Goal: Task Accomplishment & Management: Use online tool/utility

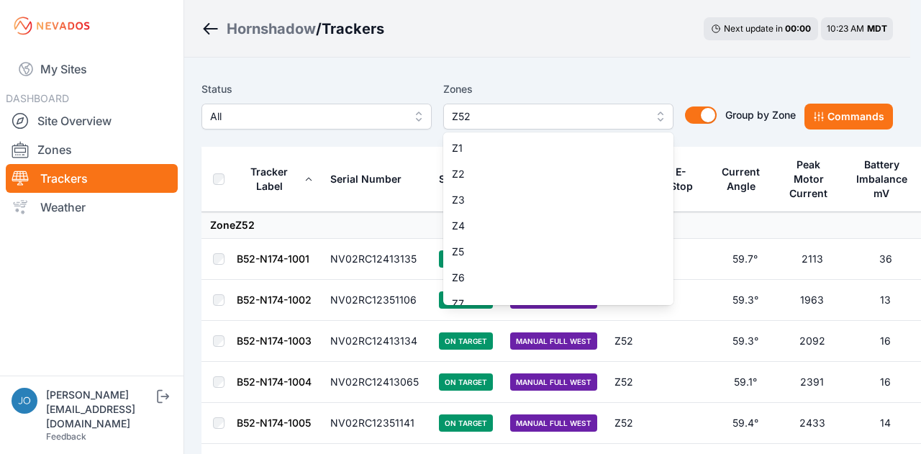
click at [641, 117] on span "Z52" at bounding box center [548, 116] width 193 height 17
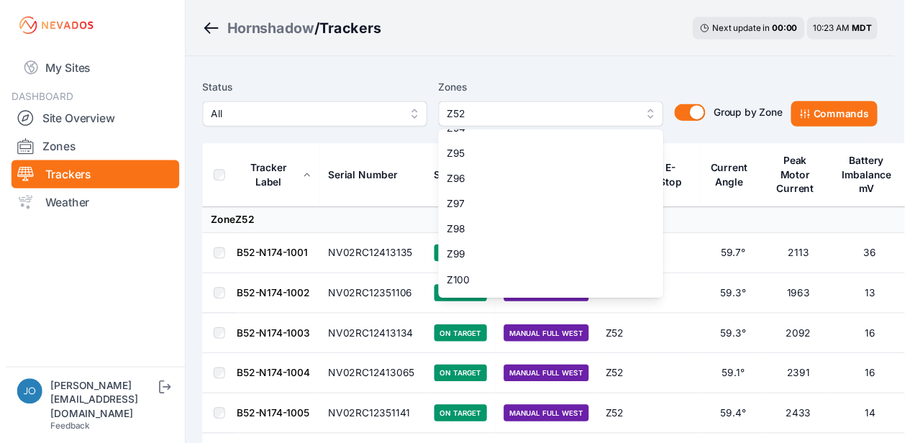
scroll to position [2476, 0]
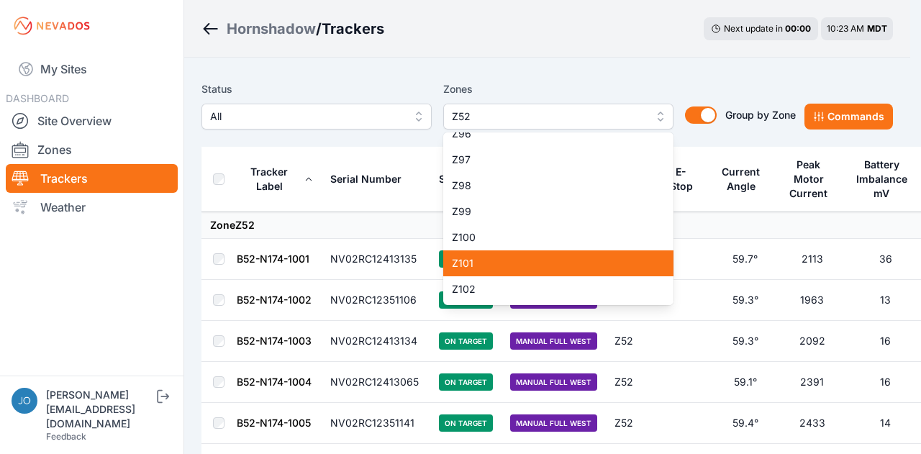
click at [556, 270] on span "Z101" at bounding box center [550, 263] width 196 height 14
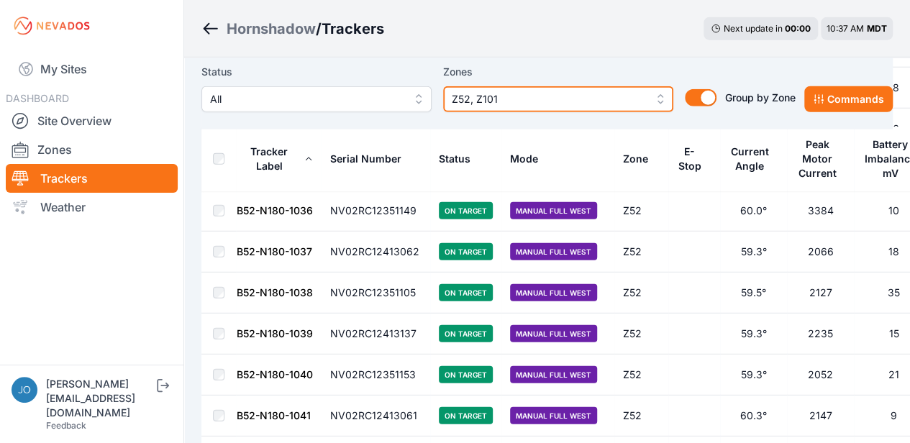
scroll to position [2159, 0]
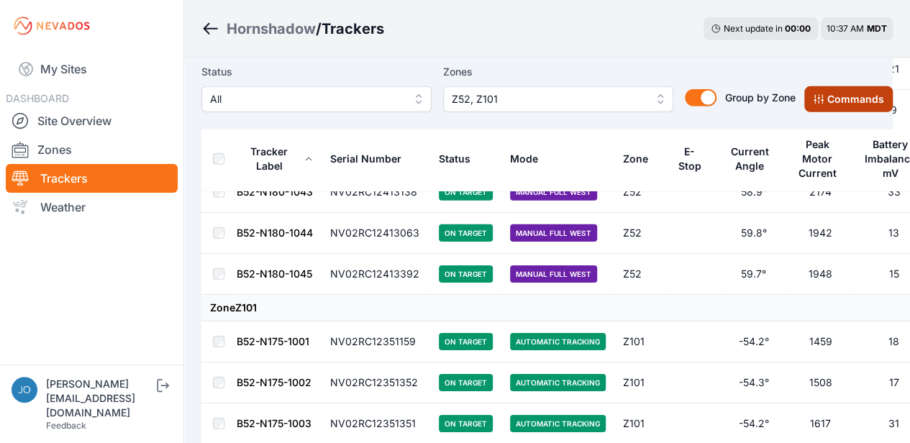
click at [861, 96] on button "Commands" at bounding box center [849, 99] width 89 height 26
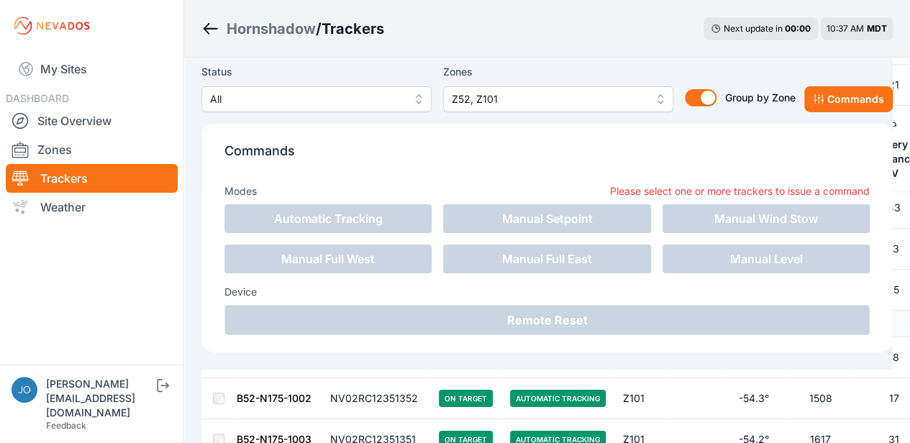
scroll to position [2399, 0]
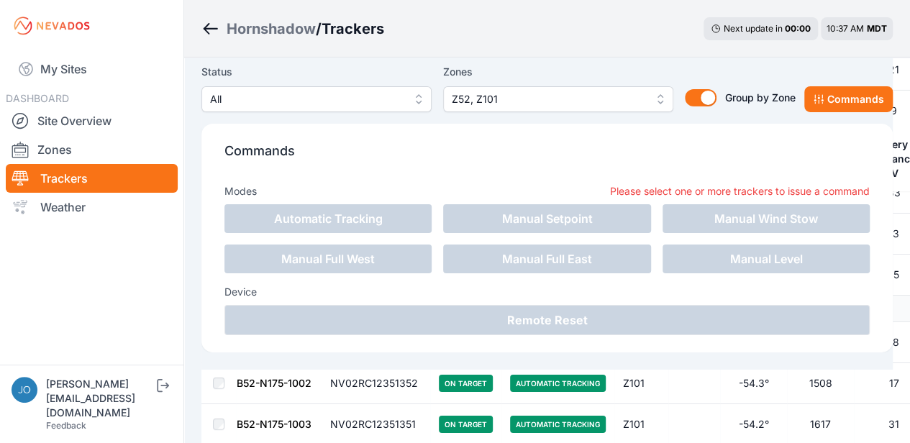
click at [646, 182] on div "Modes Please select one or more trackers to issue a command" at bounding box center [548, 189] width 646 height 32
click at [167, 266] on nav "My Sites DASHBOARD Site Overview Zones Trackers Weather" at bounding box center [92, 203] width 184 height 302
click at [602, 4] on div "Hornshadow / Trackers Next update in 00 : 00 10:37 AM MDT" at bounding box center [547, 29] width 726 height 58
click at [612, 48] on div "Hornshadow / Trackers Next update in 00 : 00 10:37 AM MDT" at bounding box center [547, 29] width 726 height 58
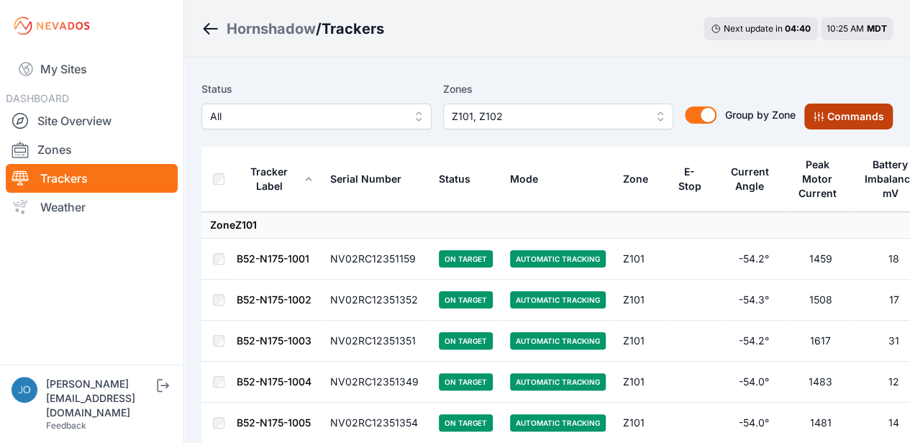
click at [880, 112] on button "Commands" at bounding box center [849, 117] width 89 height 26
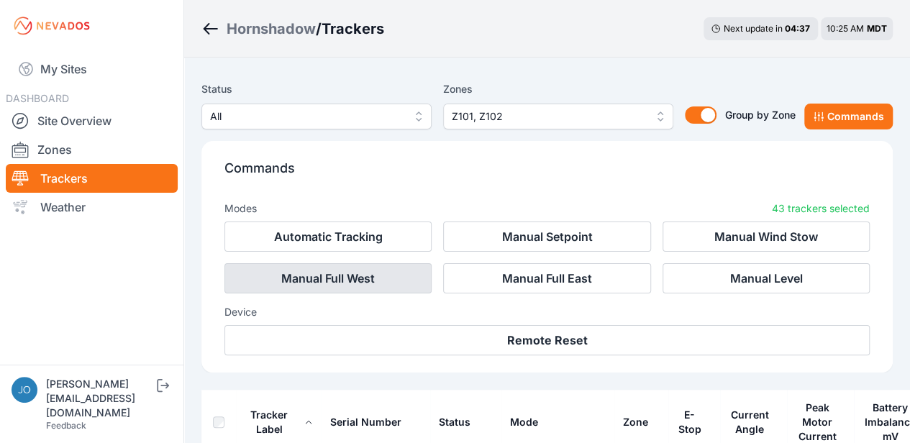
click at [353, 281] on button "Manual Full West" at bounding box center [328, 278] width 207 height 30
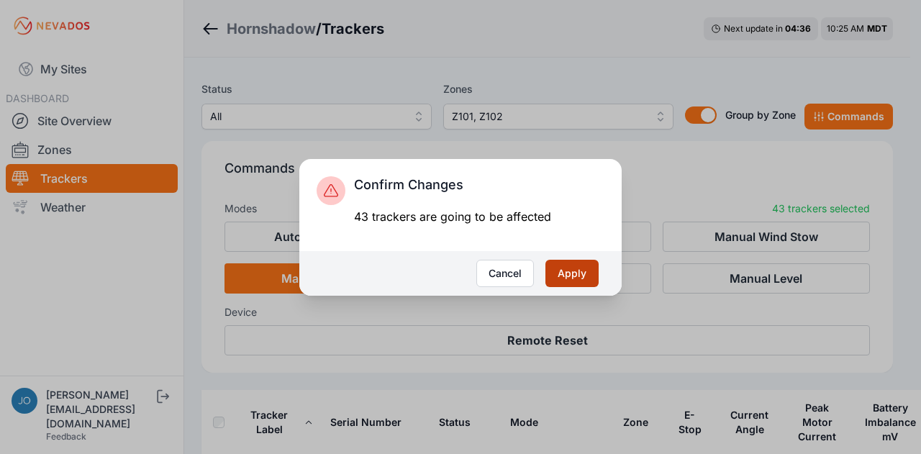
click at [573, 276] on button "Apply" at bounding box center [572, 273] width 53 height 27
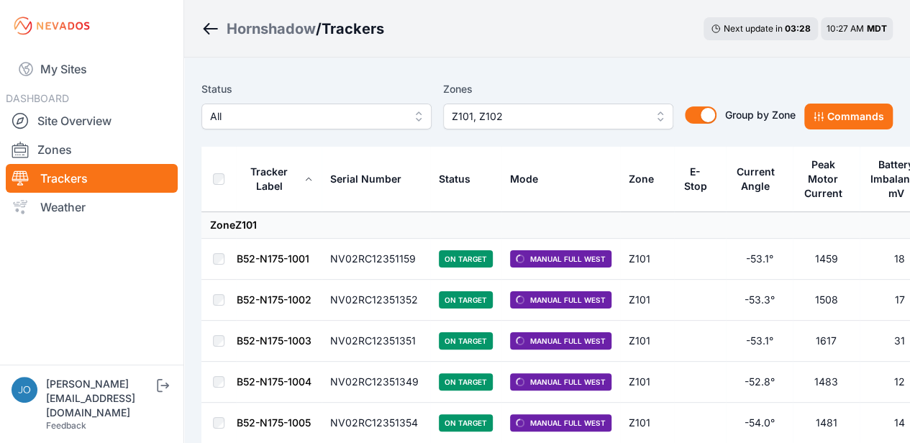
click at [494, 119] on span "Z101, Z102" at bounding box center [548, 116] width 193 height 17
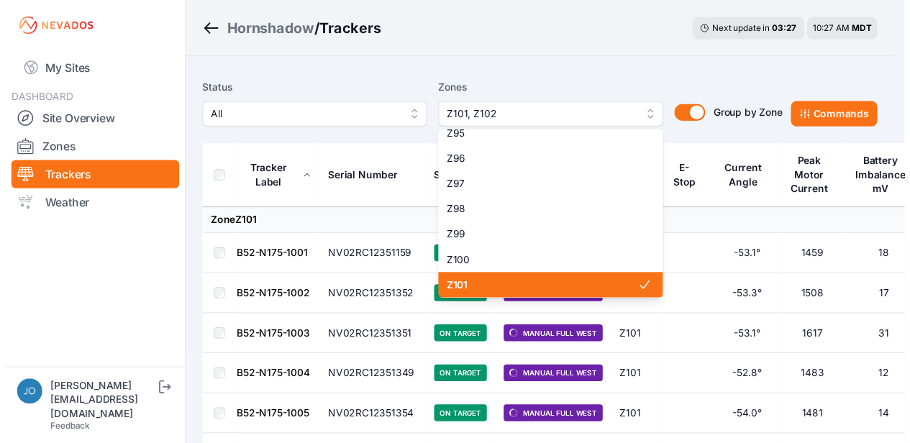
scroll to position [2476, 0]
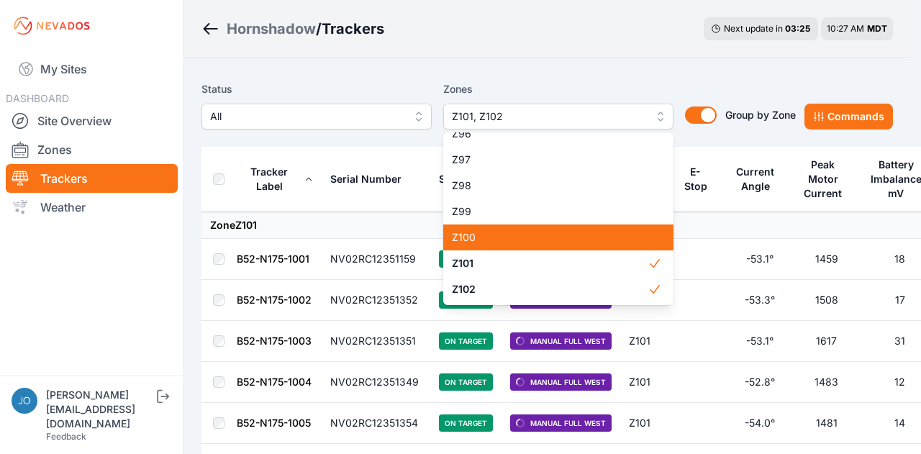
click at [557, 227] on div "Z100" at bounding box center [558, 238] width 230 height 26
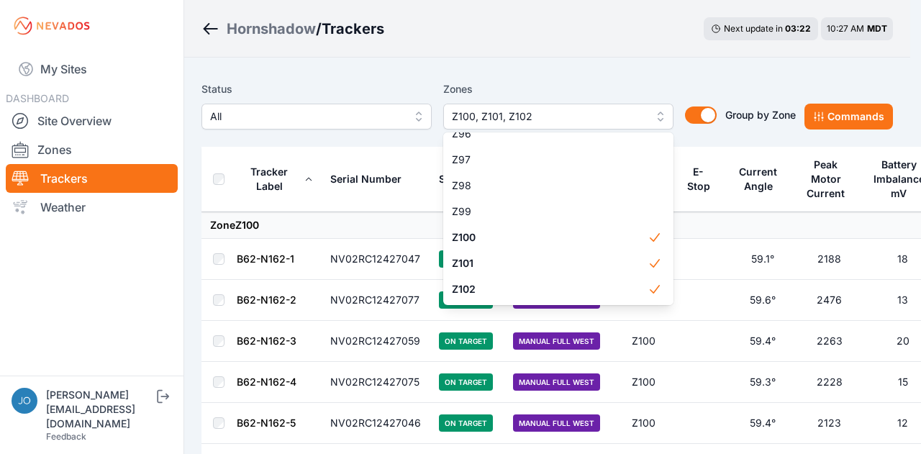
click at [341, 75] on div "Status All Zones Z100, Z101, Z102 Z1 Z2 Z3 Z4 Z5 Z6 Z7 Z8 Z9 Z10 Z11 Z12 Z13 Z1…" at bounding box center [548, 111] width 692 height 72
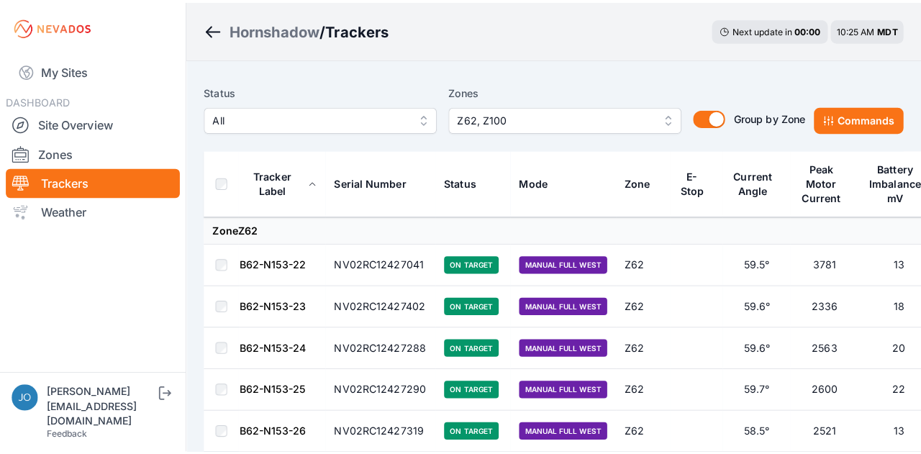
scroll to position [1627, 0]
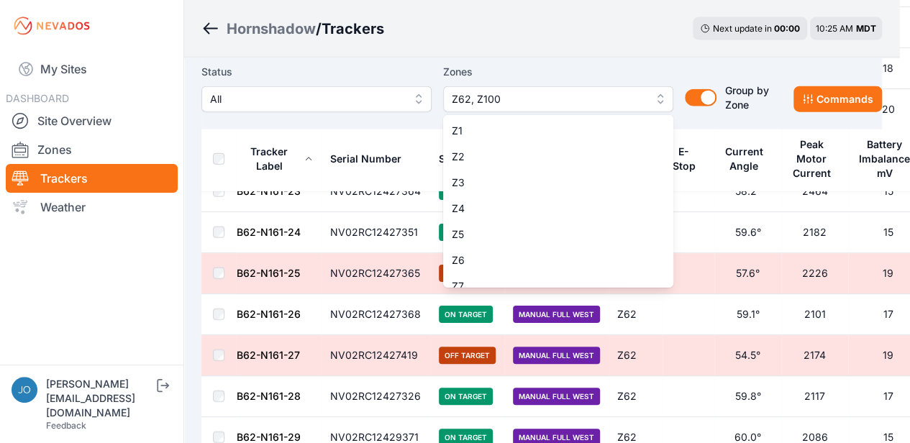
click at [661, 100] on button "Z62, Z100" at bounding box center [558, 99] width 230 height 26
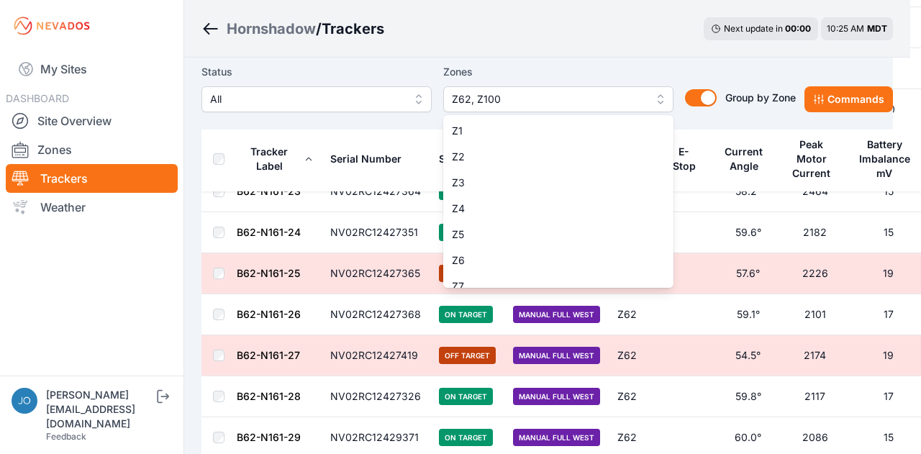
scroll to position [1437, 0]
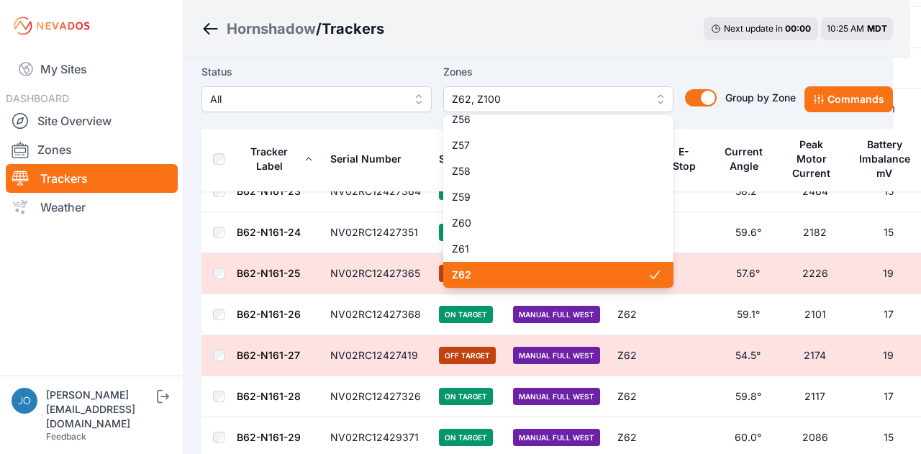
click at [573, 268] on span "Z62" at bounding box center [550, 275] width 196 height 14
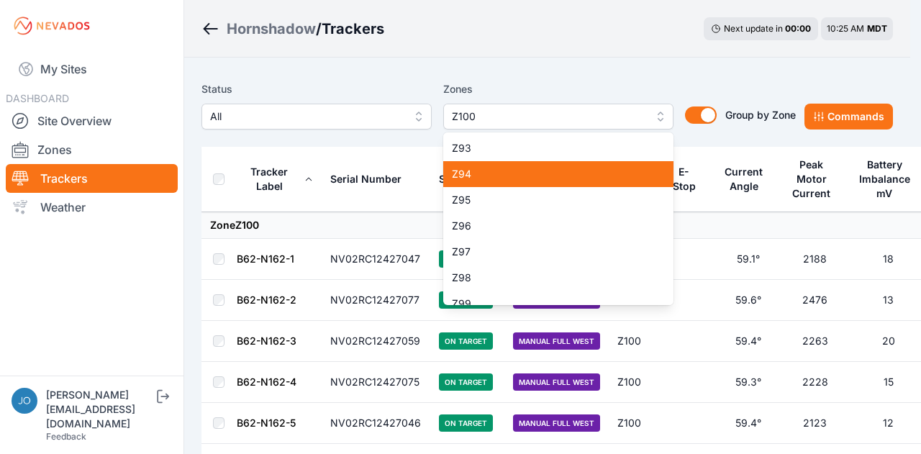
scroll to position [2476, 0]
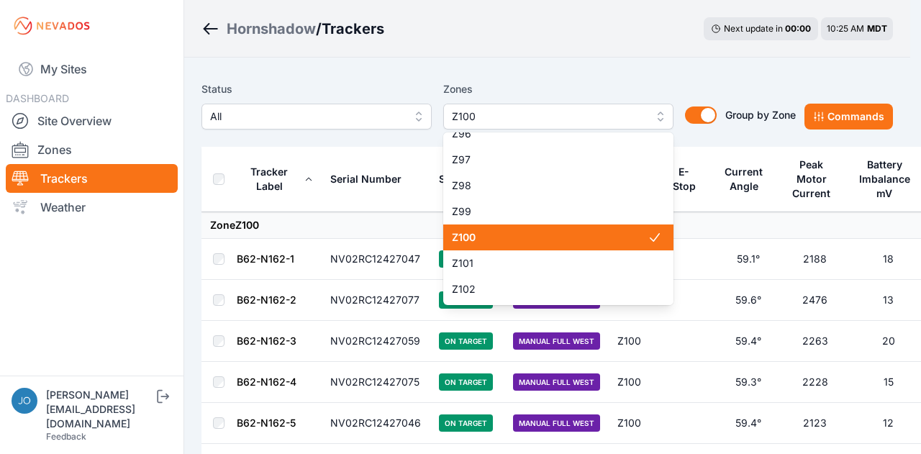
click at [555, 241] on span "Z100" at bounding box center [550, 237] width 196 height 14
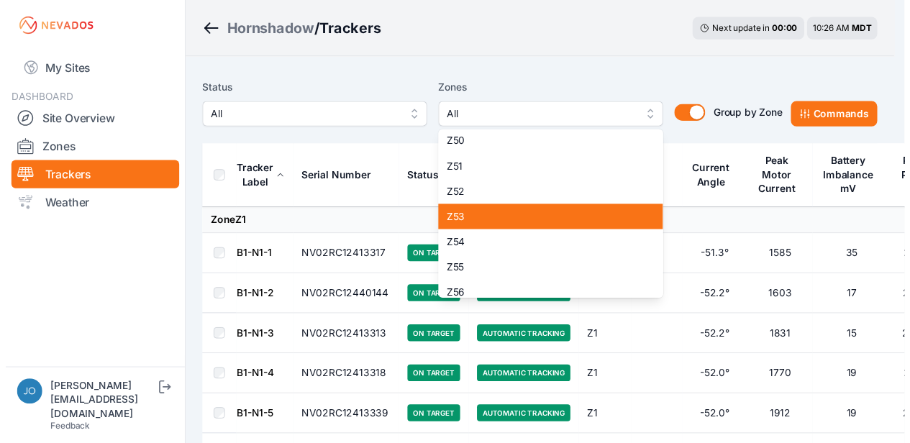
scroll to position [1252, 0]
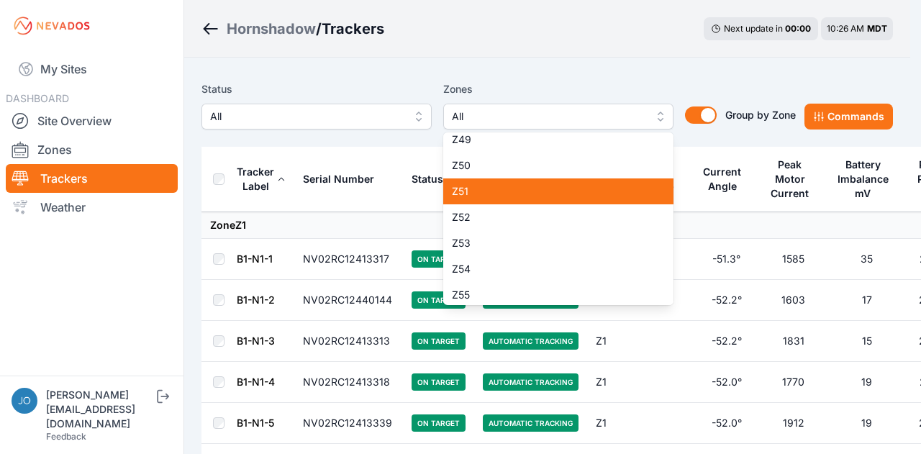
click at [541, 197] on span "Z51" at bounding box center [550, 191] width 196 height 14
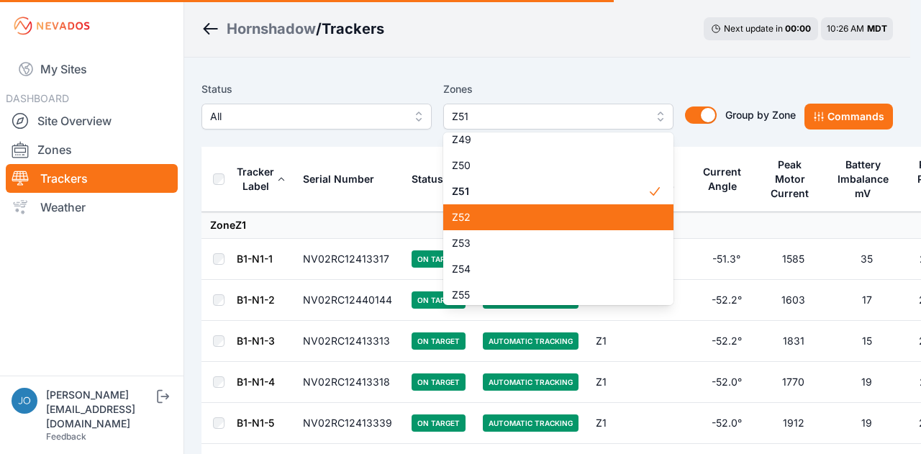
click at [523, 220] on span "Z52" at bounding box center [550, 217] width 196 height 14
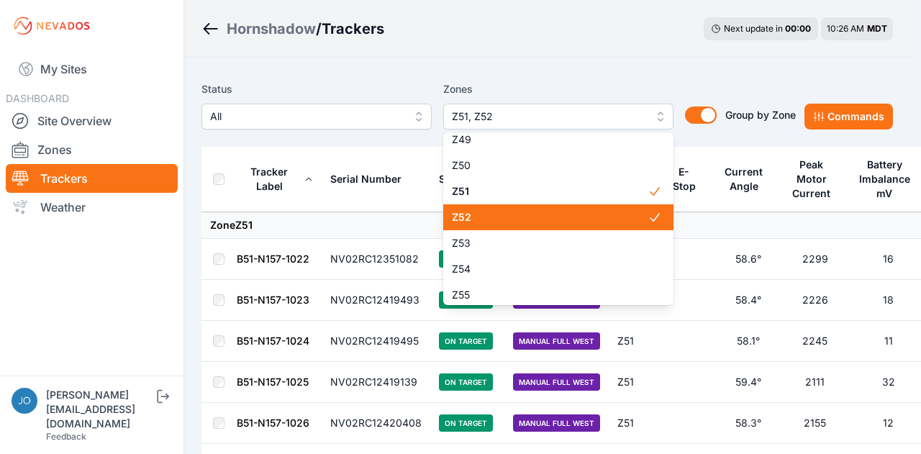
drag, startPoint x: 477, startPoint y: 221, endPoint x: 787, endPoint y: 196, distance: 311.2
click at [477, 221] on span "Z52" at bounding box center [550, 217] width 196 height 14
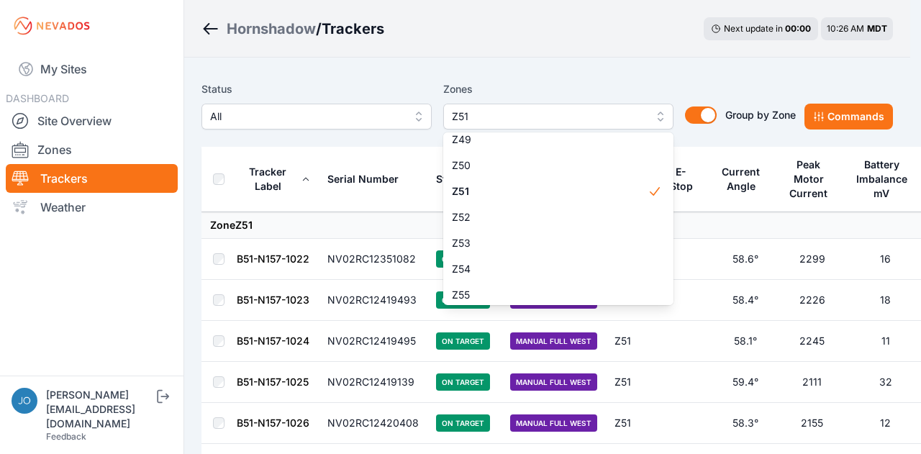
click at [249, 146] on div "Status All Zones Z51 Z1 Z2 Z3 Z4 Z5 Z6 Z7 Z8 Z9 Z10 Z11 Z12 Z13 Z14 Z15 Z16 Z17…" at bounding box center [548, 111] width 692 height 72
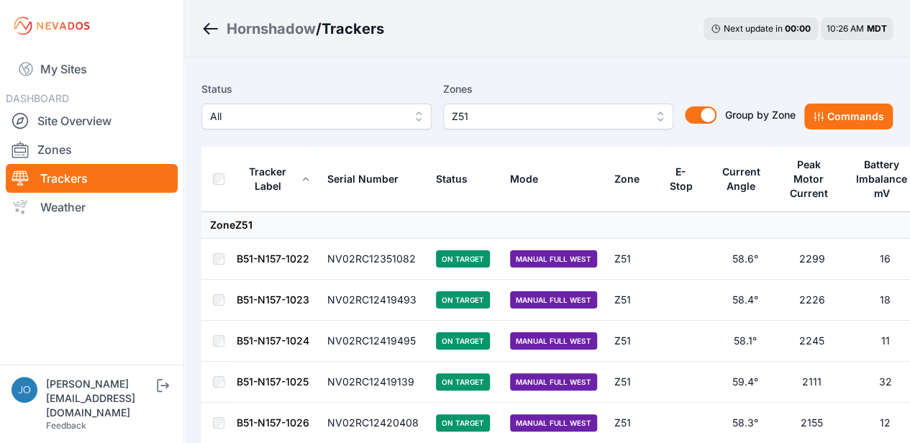
click at [225, 179] on th at bounding box center [219, 179] width 35 height 65
click at [861, 119] on button "Commands" at bounding box center [849, 117] width 89 height 26
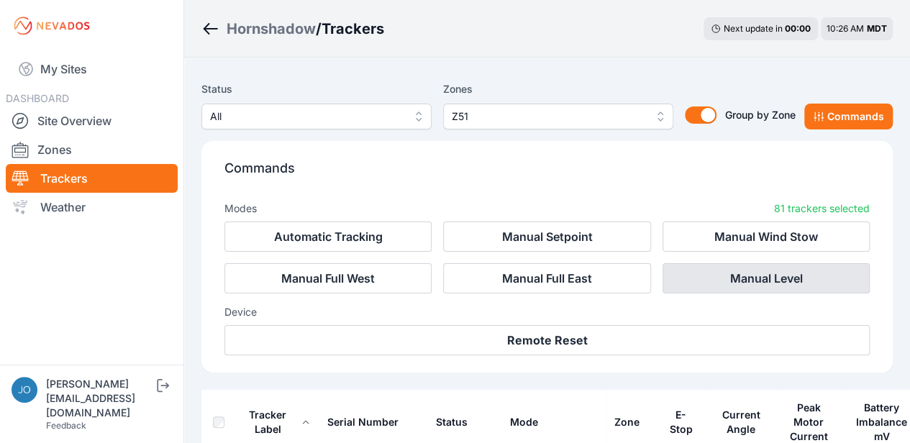
click at [718, 278] on button "Manual Level" at bounding box center [766, 278] width 207 height 30
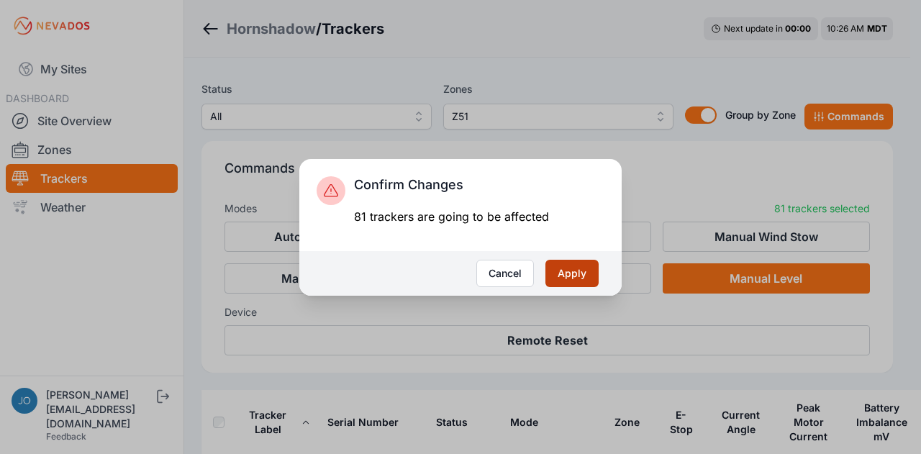
click at [570, 272] on button "Apply" at bounding box center [572, 273] width 53 height 27
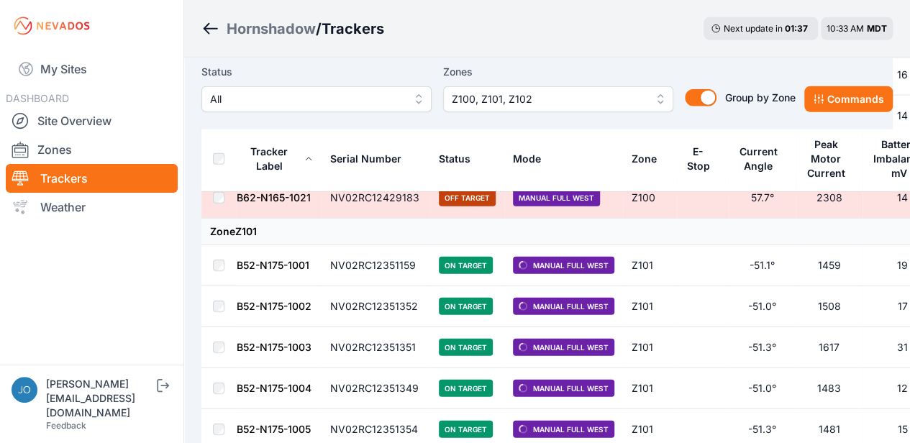
scroll to position [1660, 0]
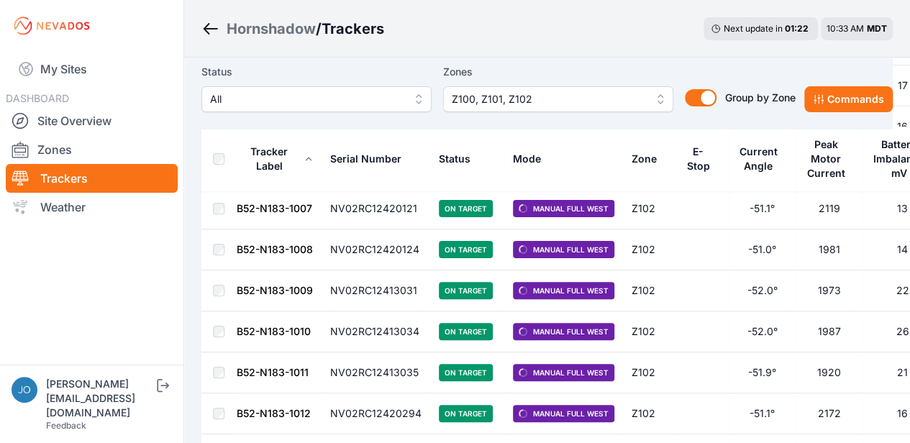
scroll to position [2379, 0]
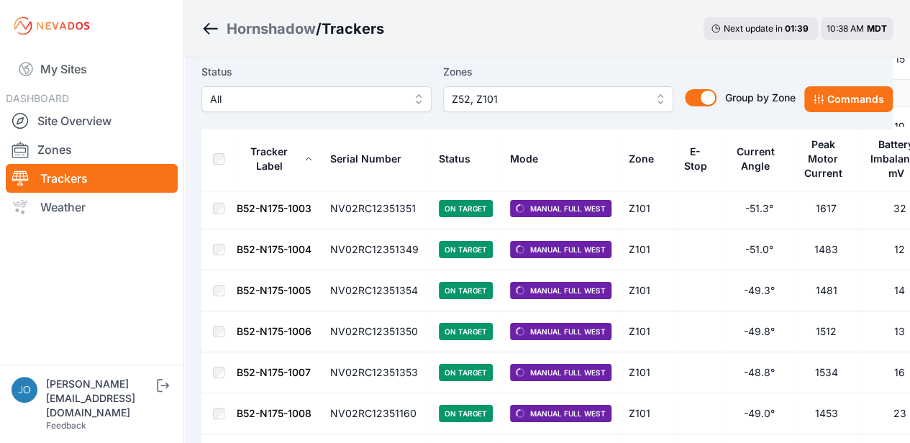
scroll to position [2519, 0]
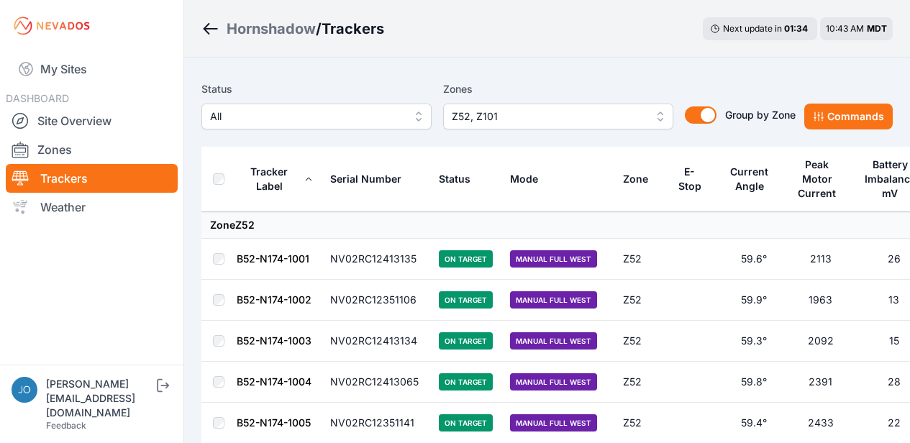
scroll to position [2519, 0]
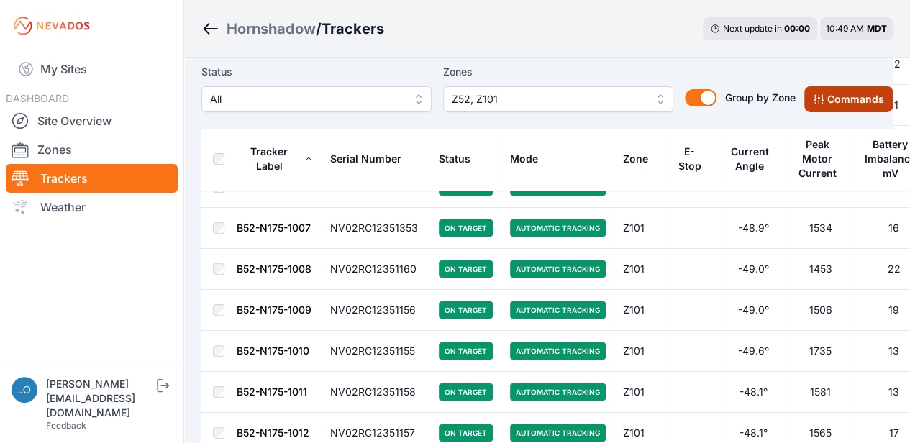
click at [844, 99] on button "Commands" at bounding box center [849, 99] width 89 height 26
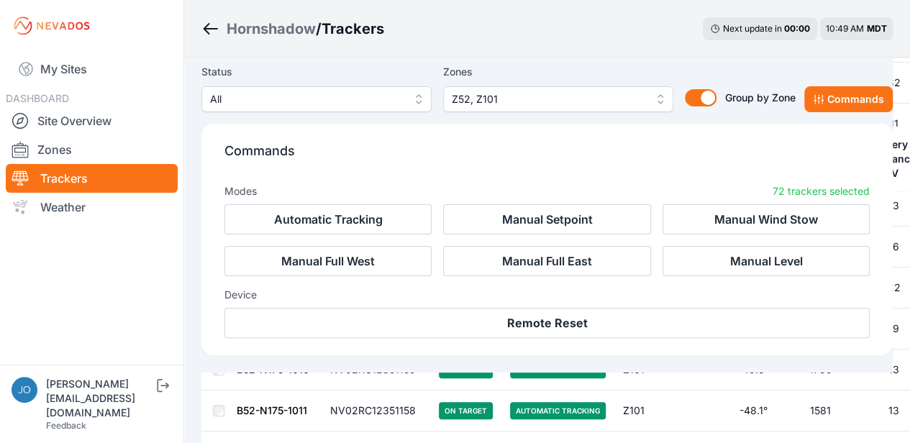
scroll to position [2761, 0]
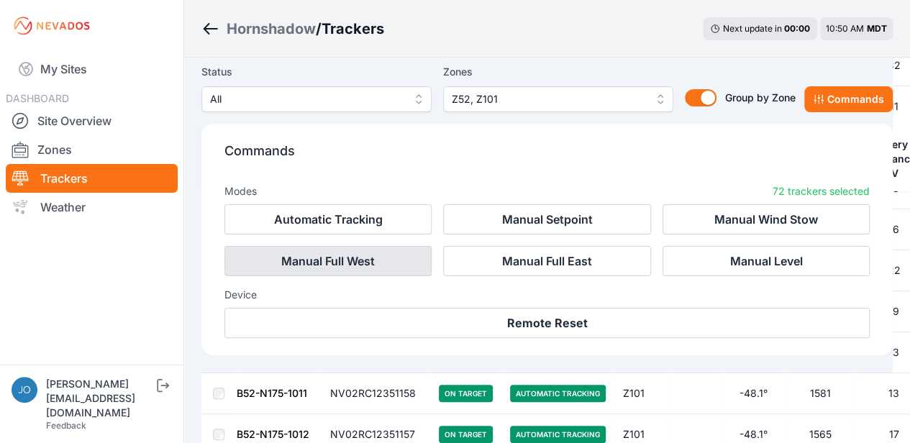
click at [358, 261] on button "Manual Full West" at bounding box center [328, 261] width 207 height 30
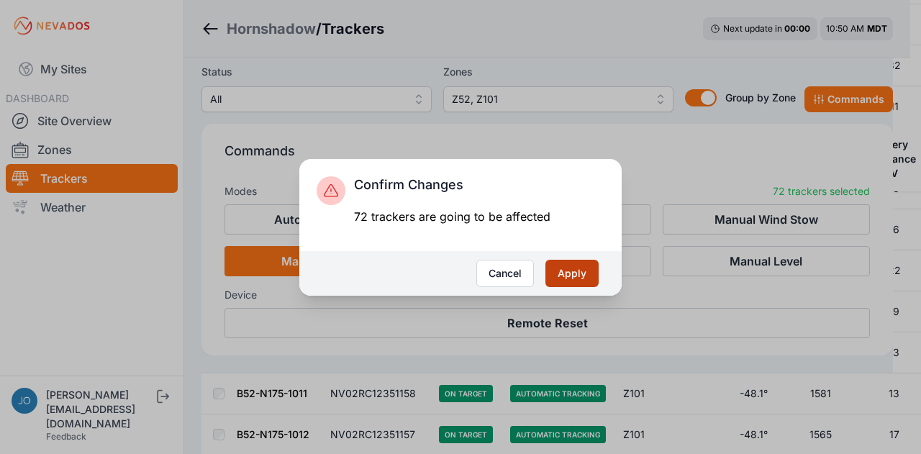
click at [583, 276] on button "Apply" at bounding box center [572, 273] width 53 height 27
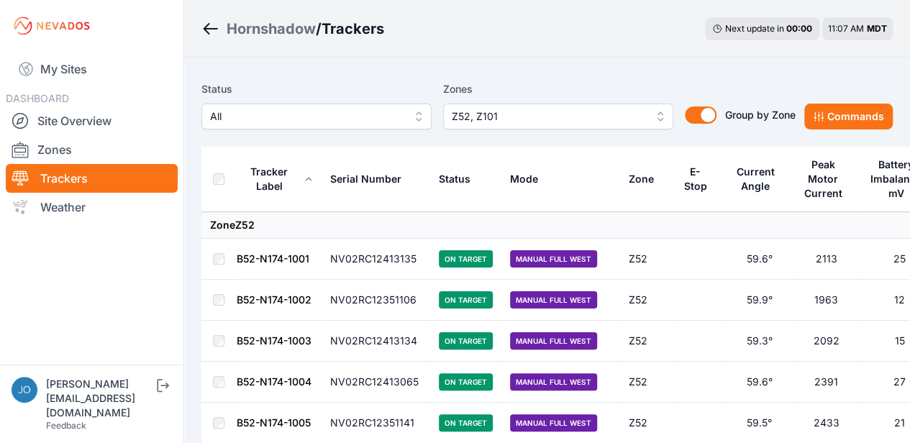
click at [661, 113] on button "Z52, Z101" at bounding box center [558, 117] width 230 height 26
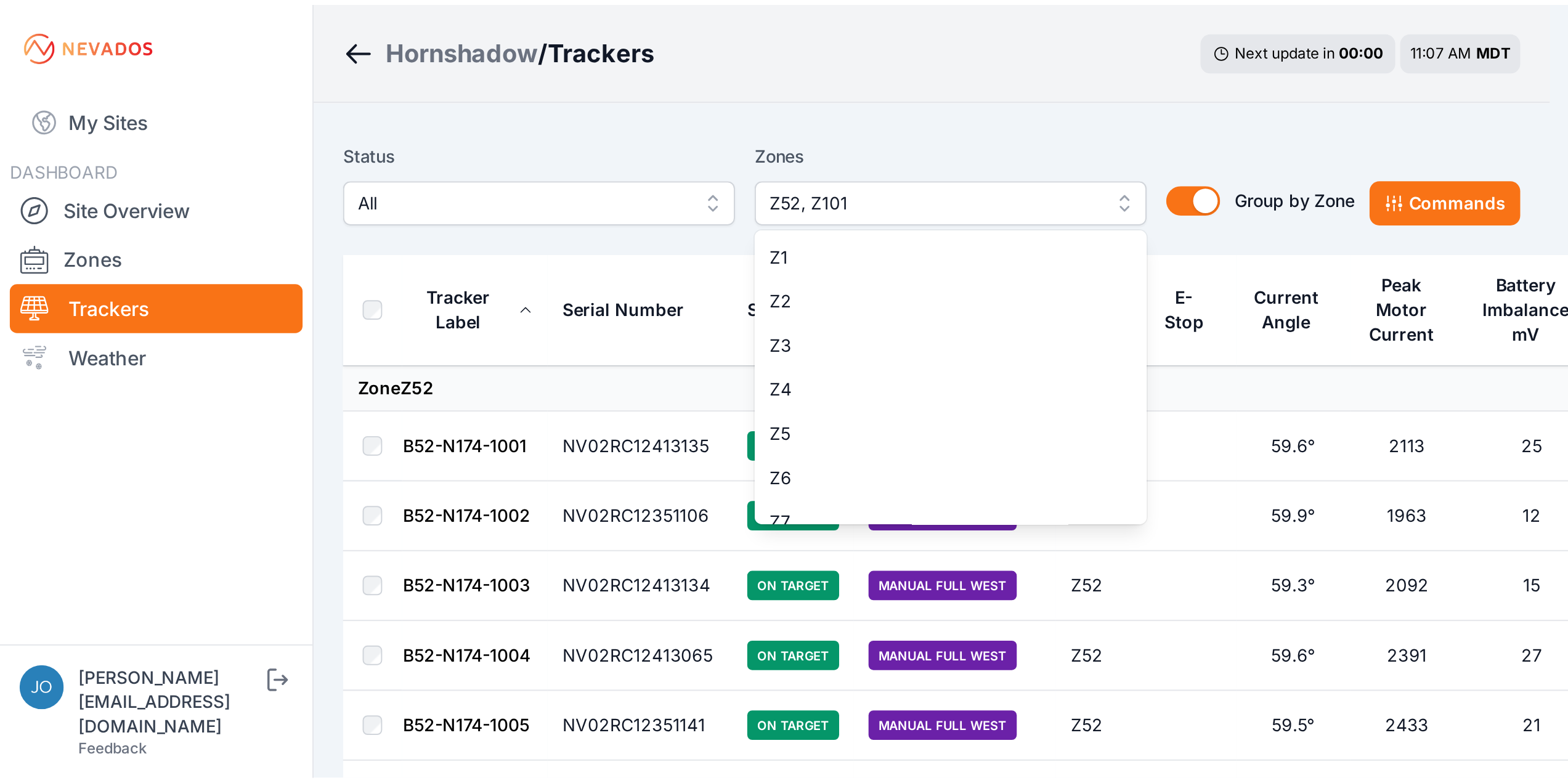
scroll to position [1007, 0]
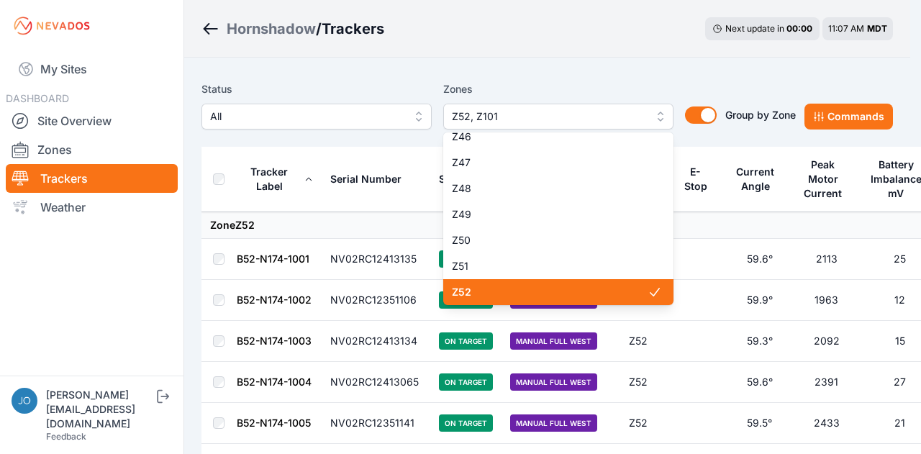
click at [495, 293] on span "Z52" at bounding box center [550, 292] width 196 height 14
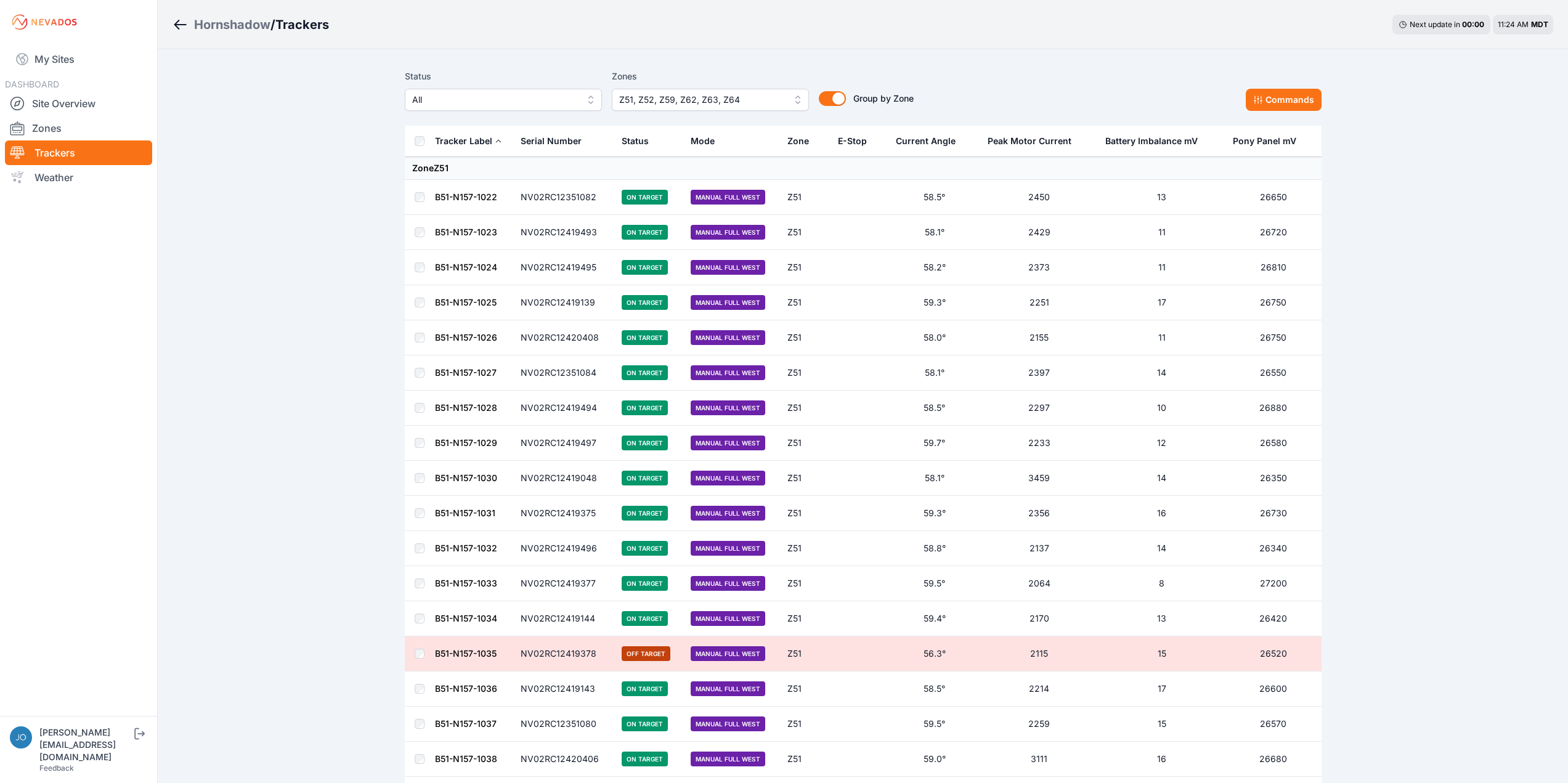
scroll to position [4779, 0]
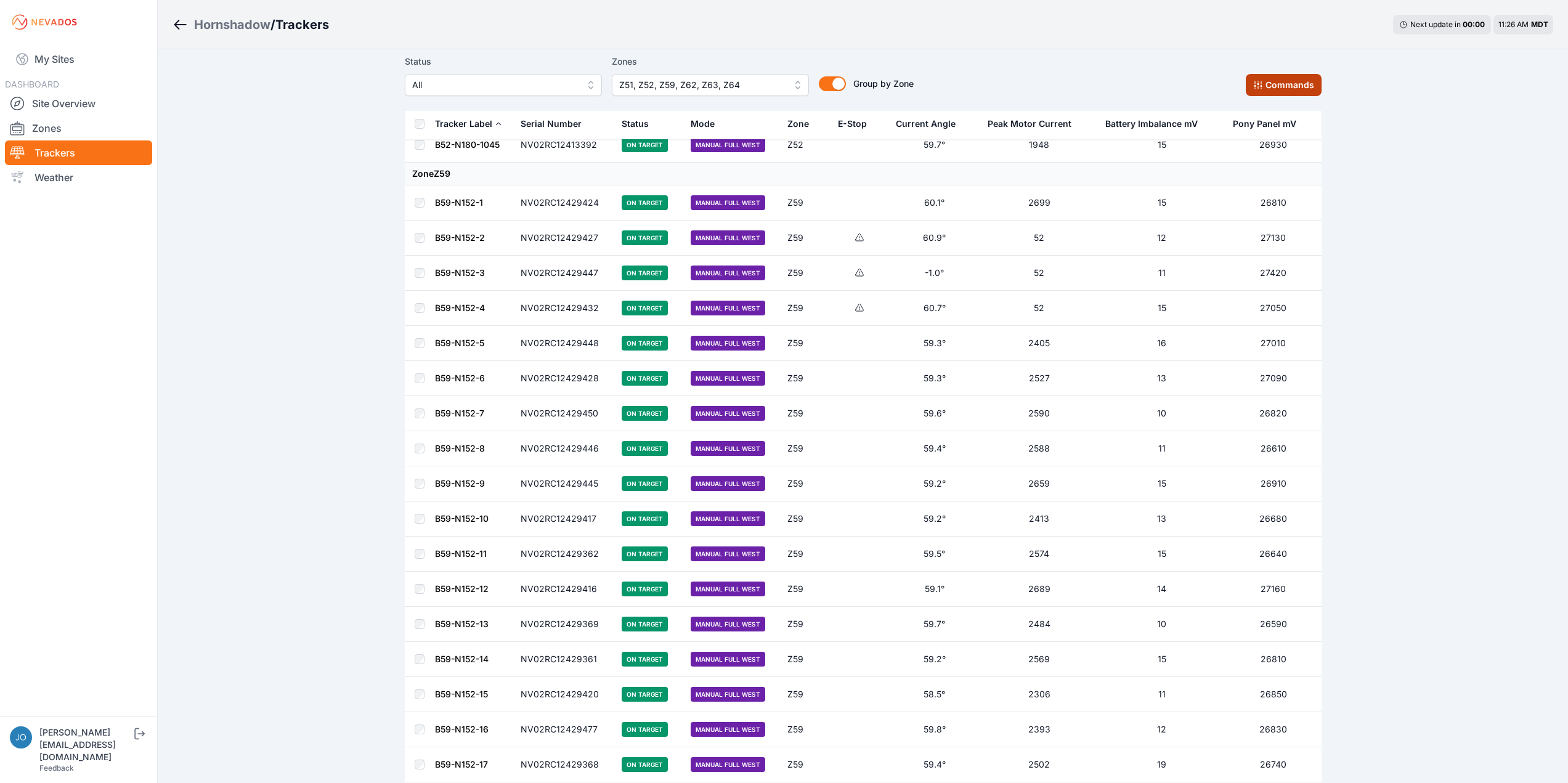
drag, startPoint x: 1273, startPoint y: 76, endPoint x: 1264, endPoint y: 83, distance: 11.4
click at [1273, 76] on button "Commands" at bounding box center [1283, 85] width 76 height 22
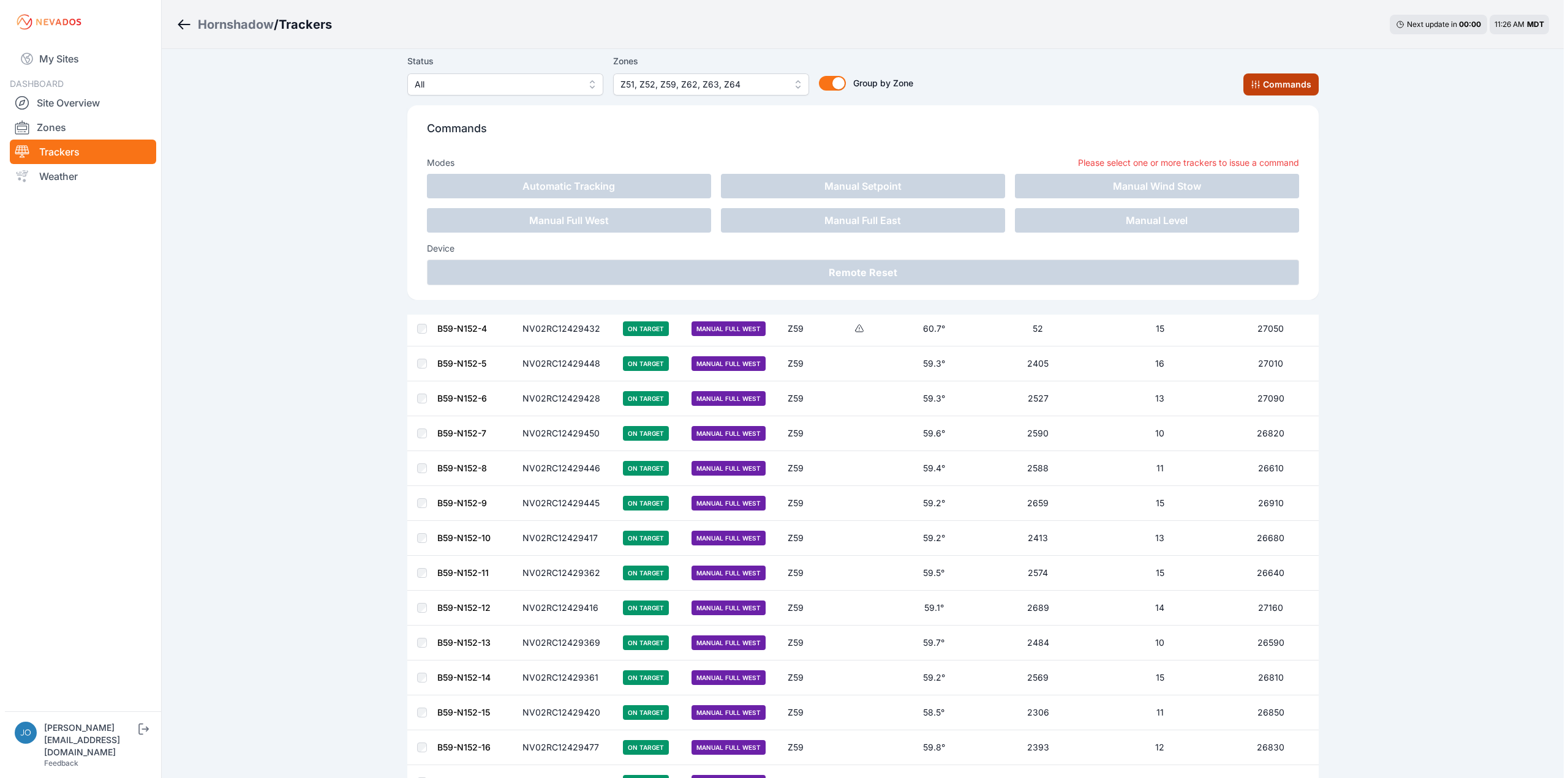
scroll to position [4954, 0]
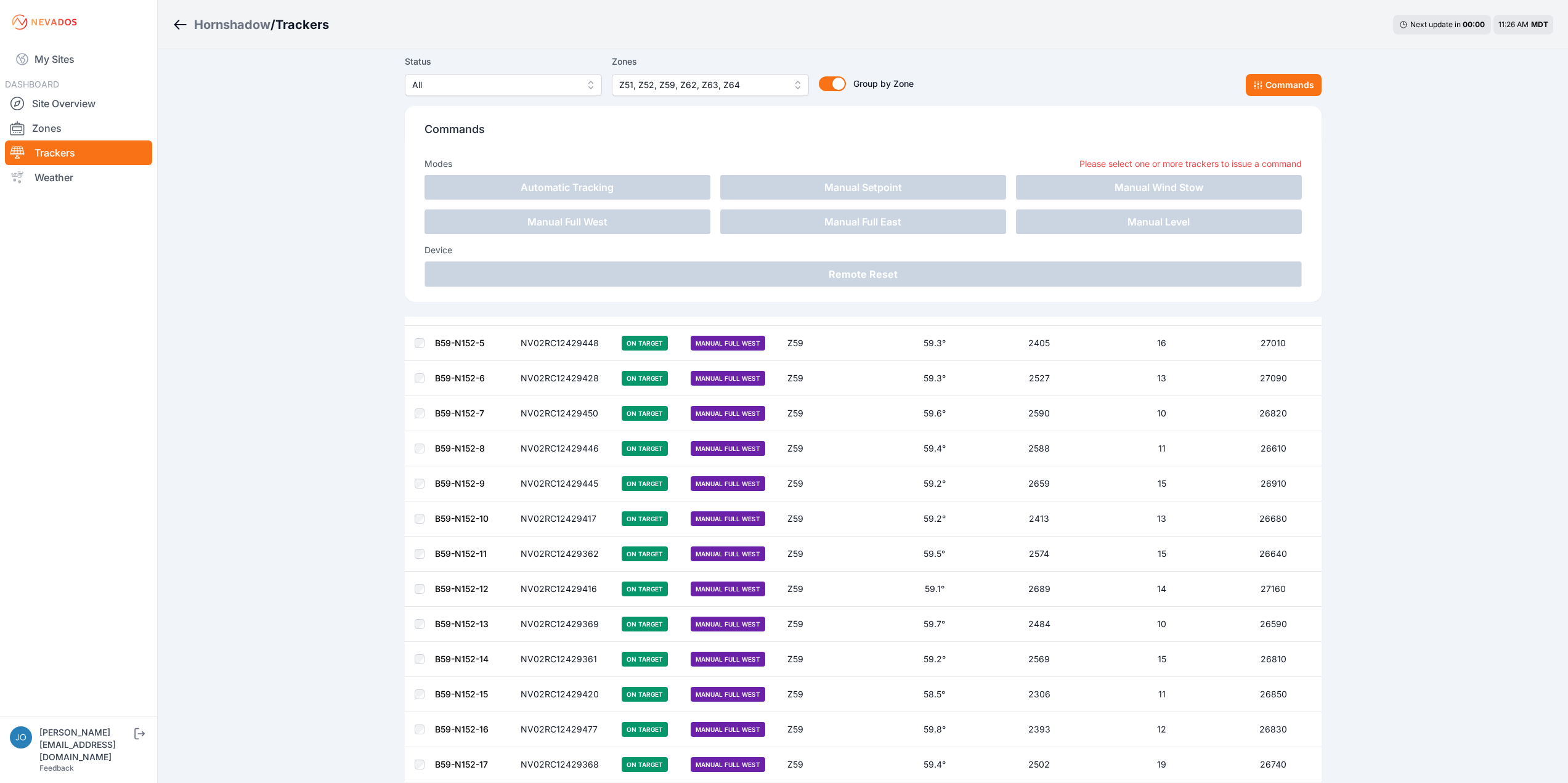
click at [406, 132] on div "Commands Modes Please select one or more trackers to issue a command Automatic …" at bounding box center [863, 204] width 917 height 196
click at [1195, 105] on div "Commands Modes Please select one or more trackers to issue a command Automatic …" at bounding box center [863, 199] width 917 height 205
click at [797, 82] on button "Z51, Z52, Z59, Z62, Z63, Z64" at bounding box center [710, 85] width 197 height 22
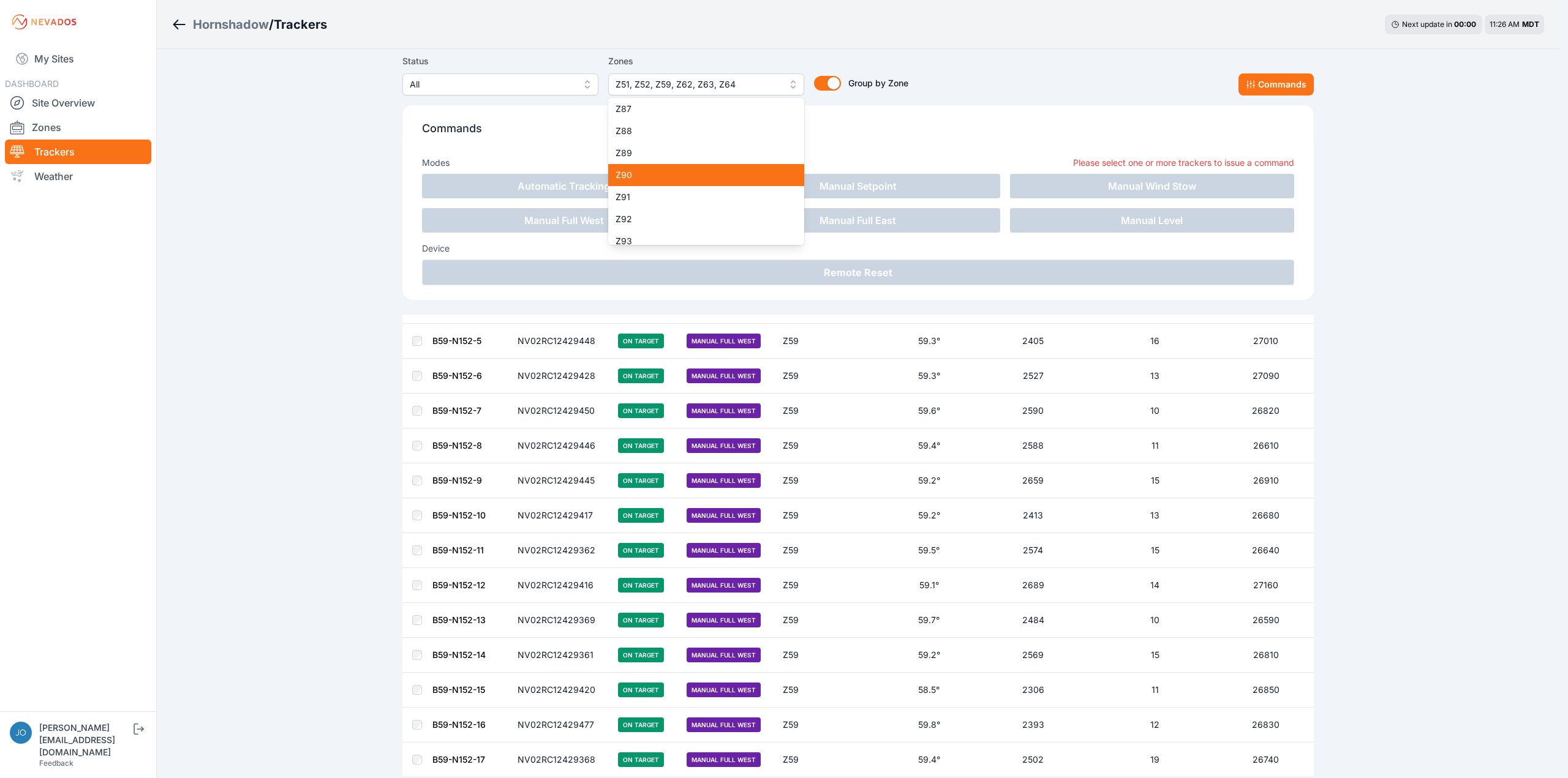
scroll to position [2105, 0]
click at [728, 193] on div "Z100" at bounding box center [706, 187] width 196 height 22
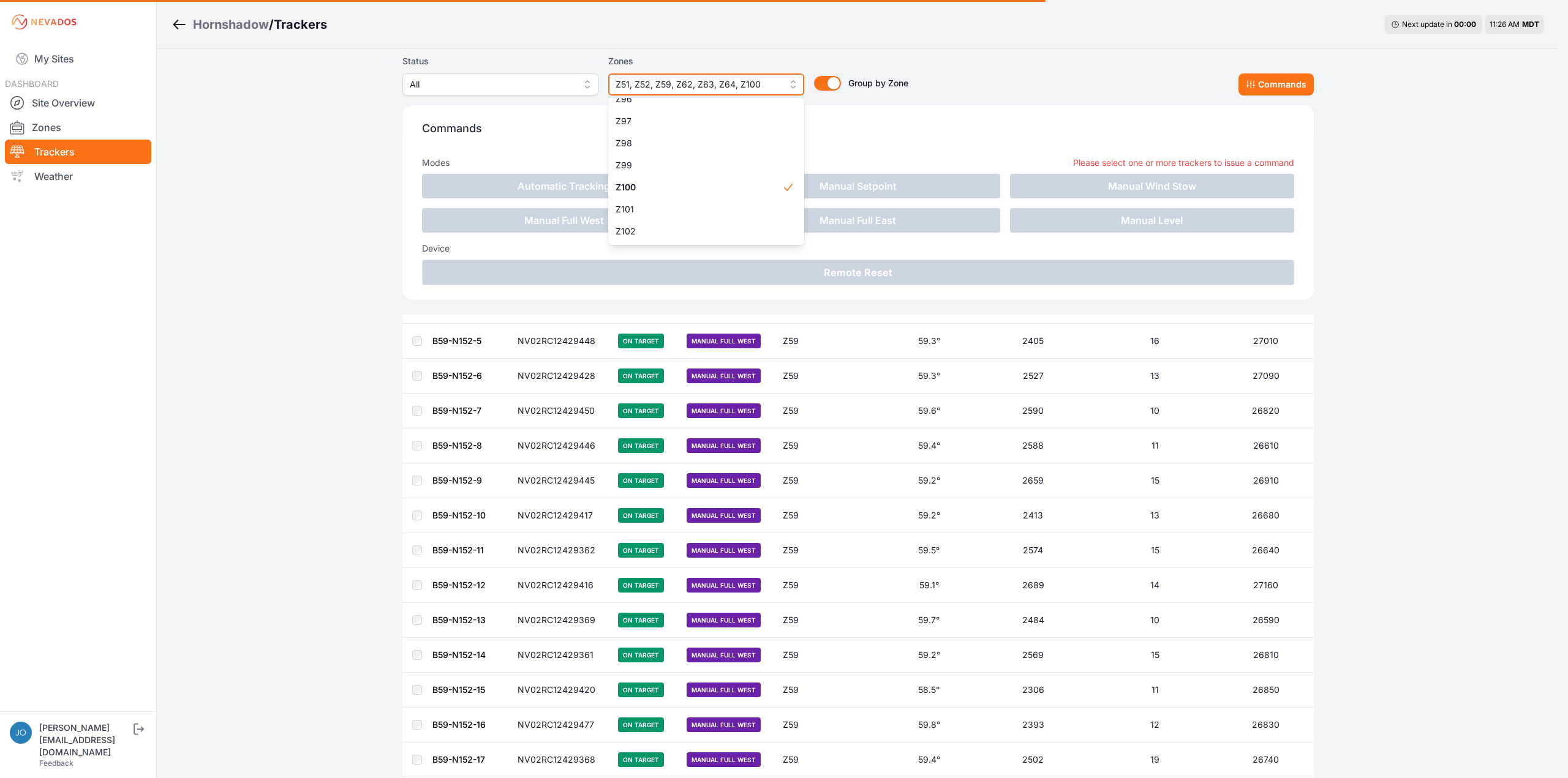
click at [795, 85] on button "Z51, Z52, Z59, Z62, Z63, Z64, Z100" at bounding box center [706, 84] width 196 height 22
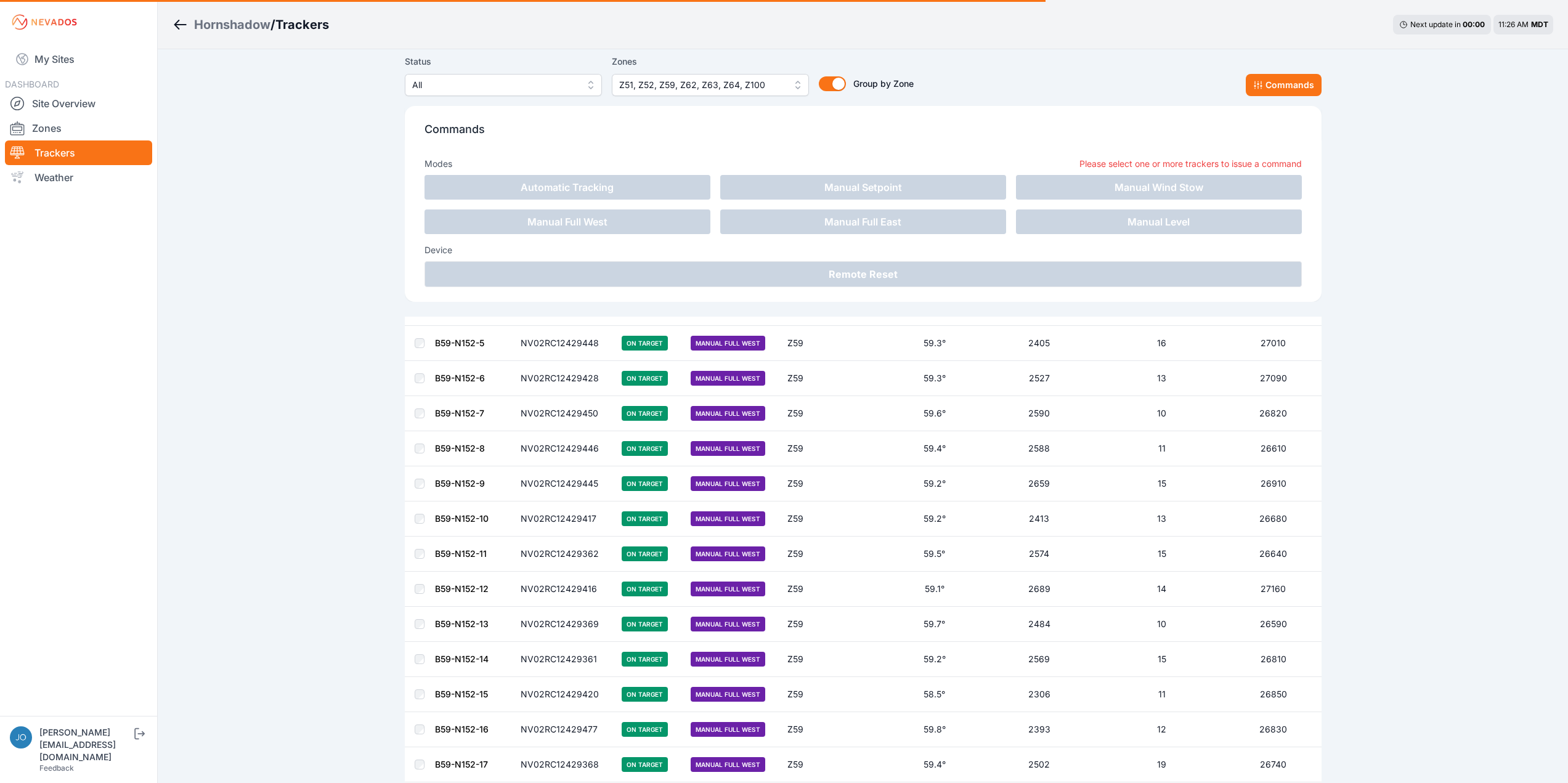
click at [799, 85] on button "Z51, Z52, Z59, Z62, Z63, Z64, Z100" at bounding box center [710, 85] width 197 height 22
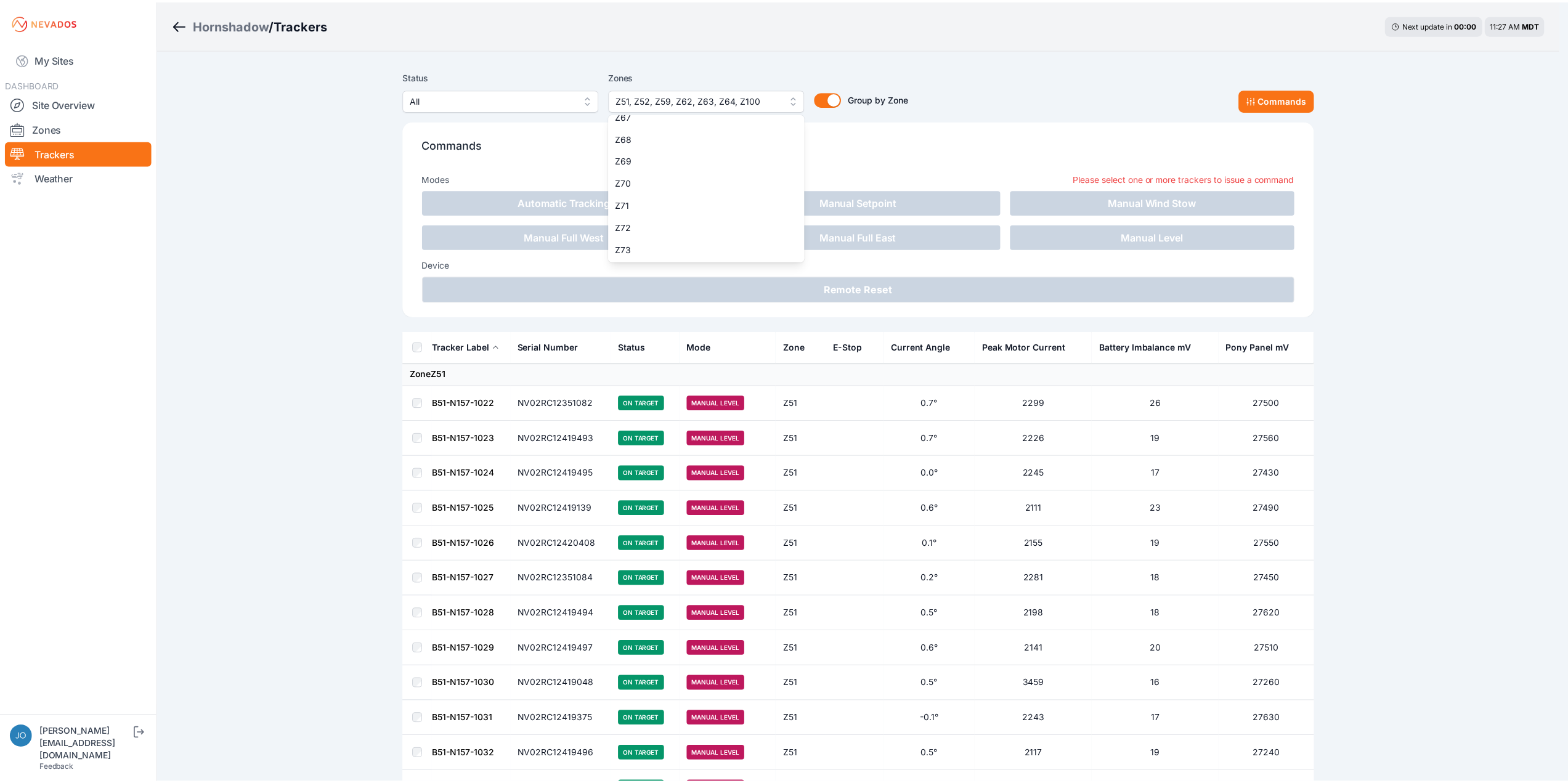
scroll to position [2119, 0]
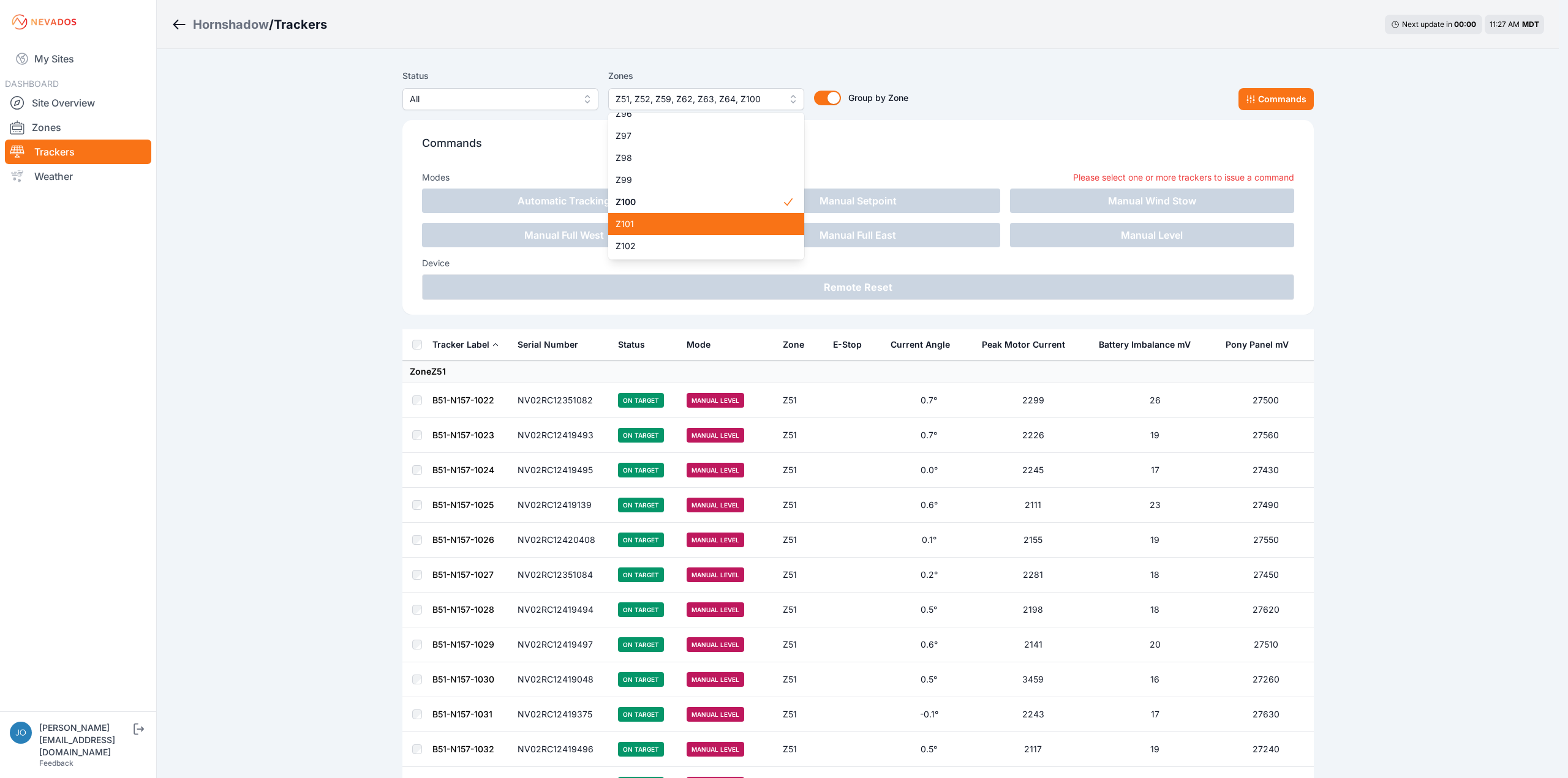
click at [658, 224] on span "Z101" at bounding box center [698, 224] width 167 height 12
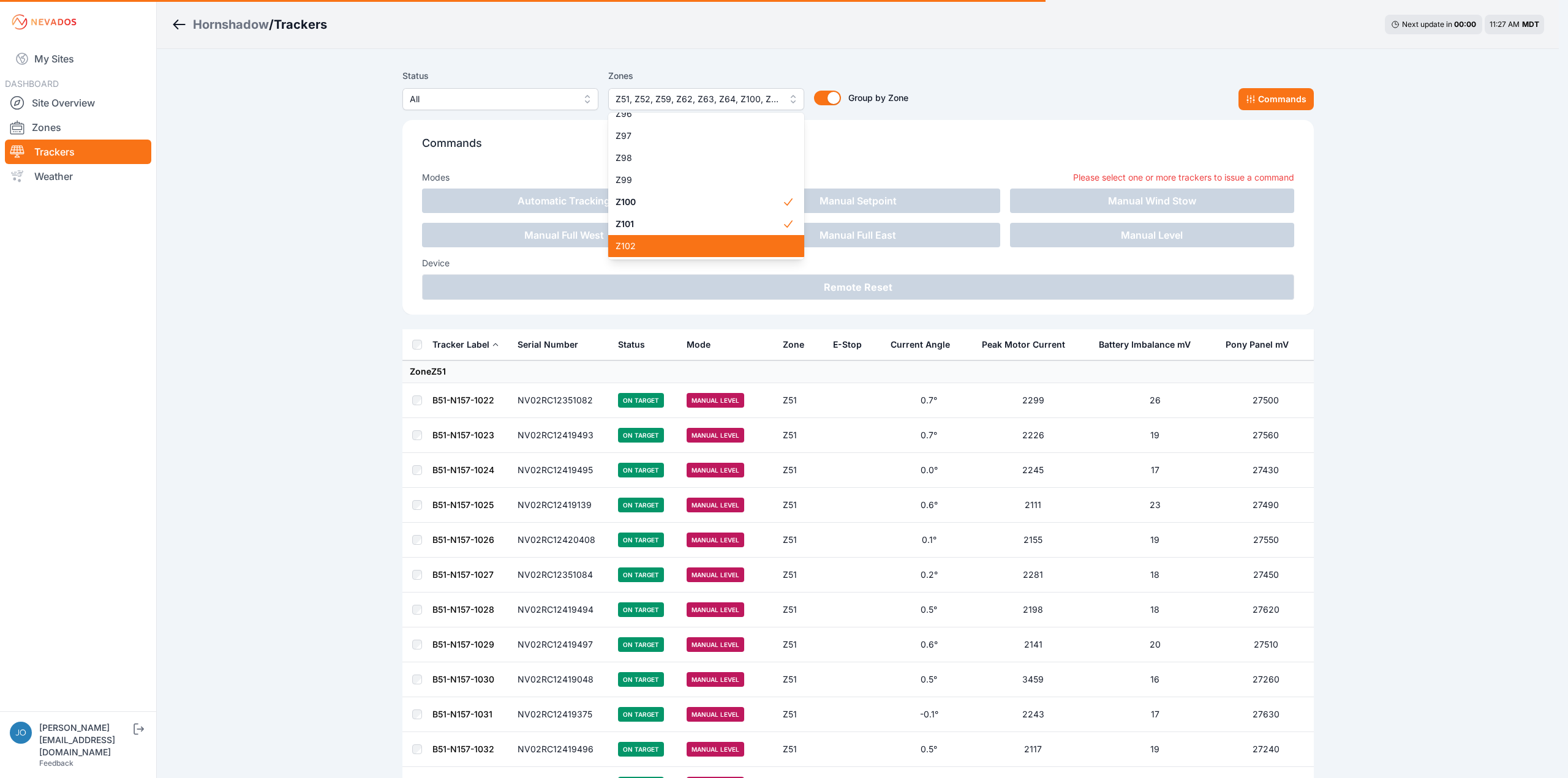
click at [733, 241] on span "Z102" at bounding box center [698, 246] width 167 height 12
click at [1262, 94] on div "Status All Zones Z51, Z52, Z59, Z62, Z63, Z64, Z100, Z101, Z102 Z1 Z2 Z3 Z4 Z5 …" at bounding box center [858, 89] width 911 height 42
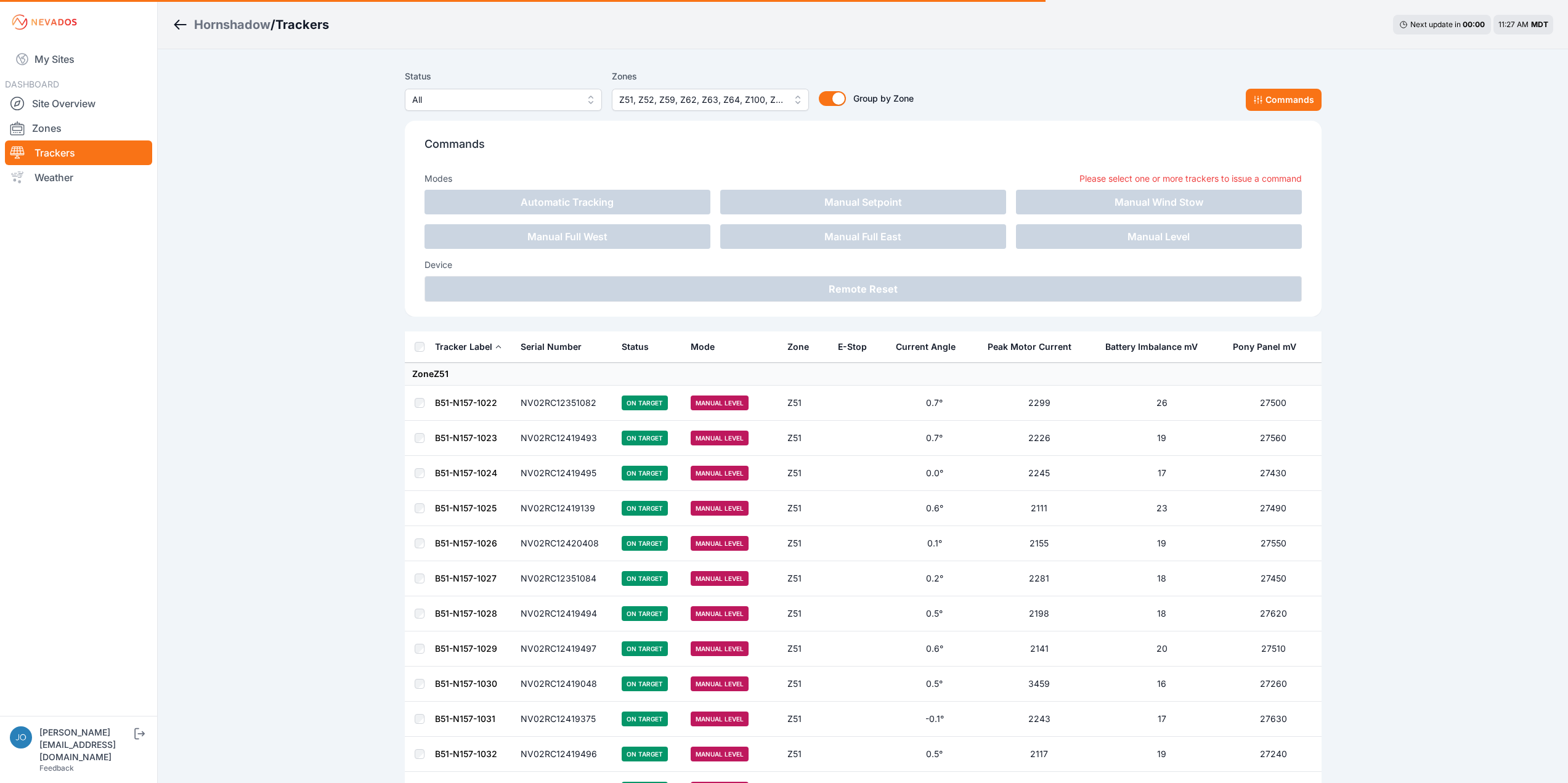
click at [1262, 97] on icon at bounding box center [1257, 99] width 8 height 8
click at [1135, 109] on div "Status All Zones Z51, Z52, Z59, Z62, Z63, Z64, Z100, Z101, Z102 Group by Zone G…" at bounding box center [863, 90] width 917 height 42
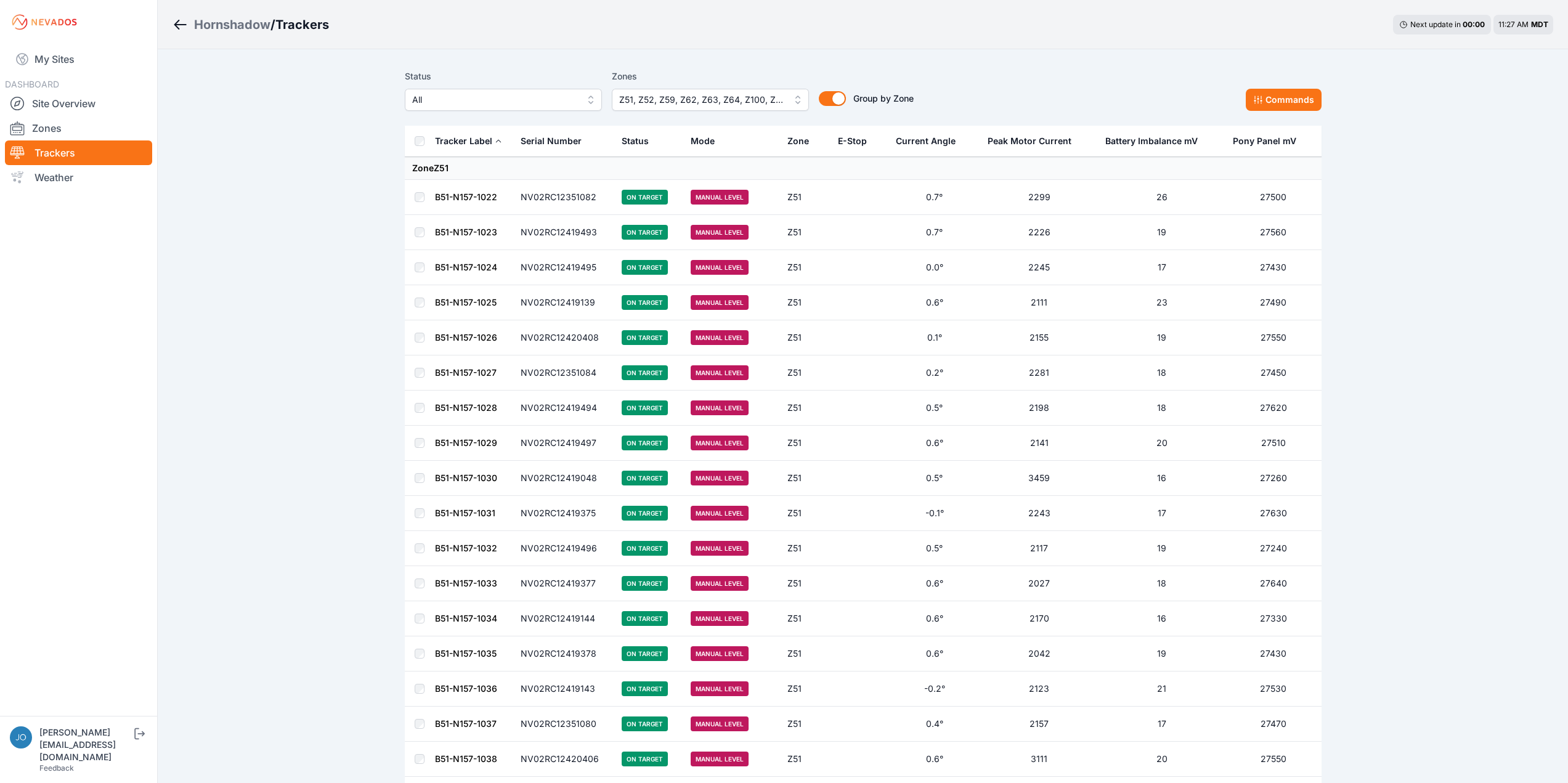
click at [476, 146] on p "Commands" at bounding box center [863, 147] width 834 height 26
click at [1280, 100] on button "Commands" at bounding box center [1283, 100] width 76 height 22
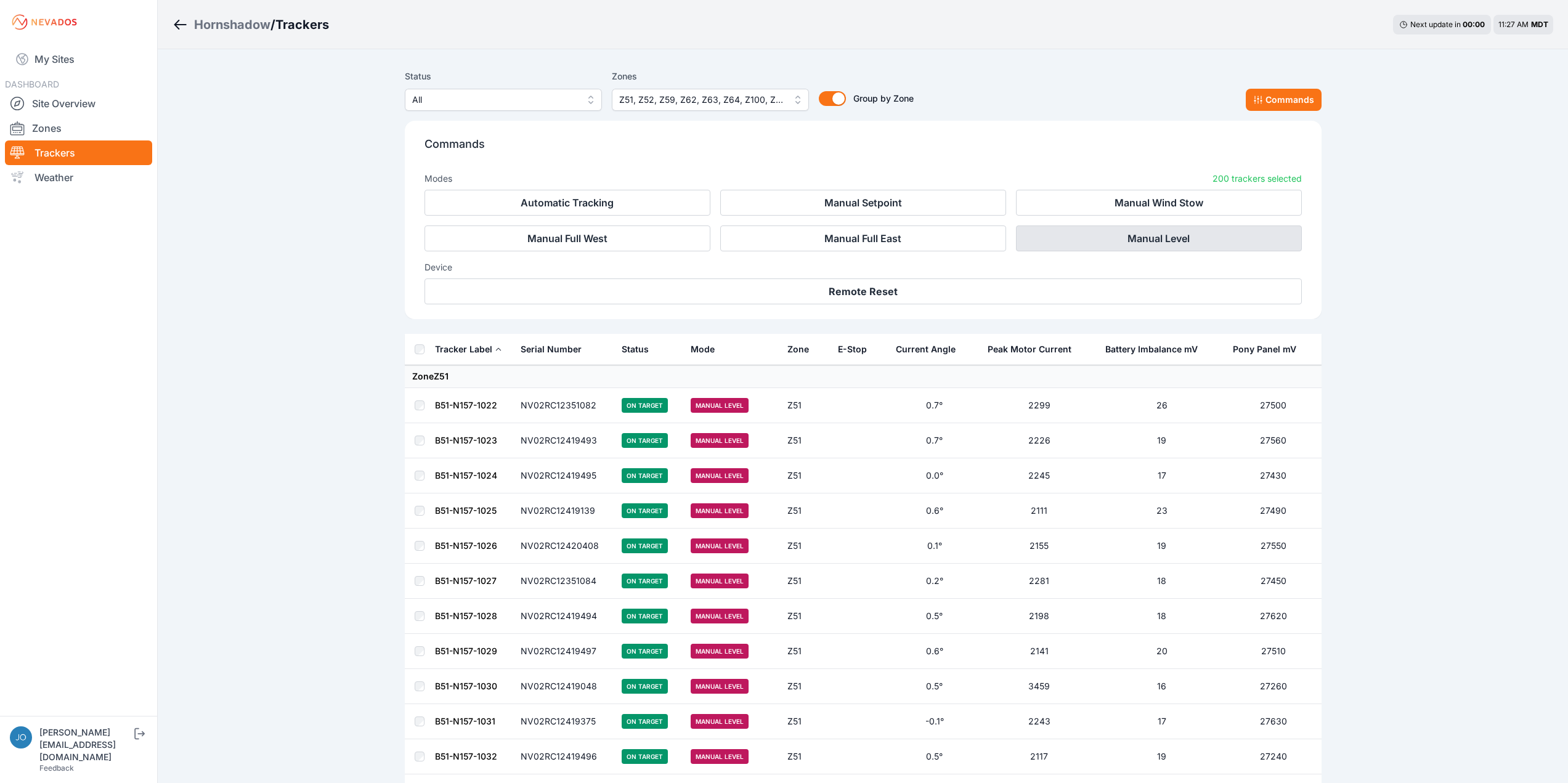
click at [1107, 236] on button "Manual Level" at bounding box center [1159, 238] width 286 height 26
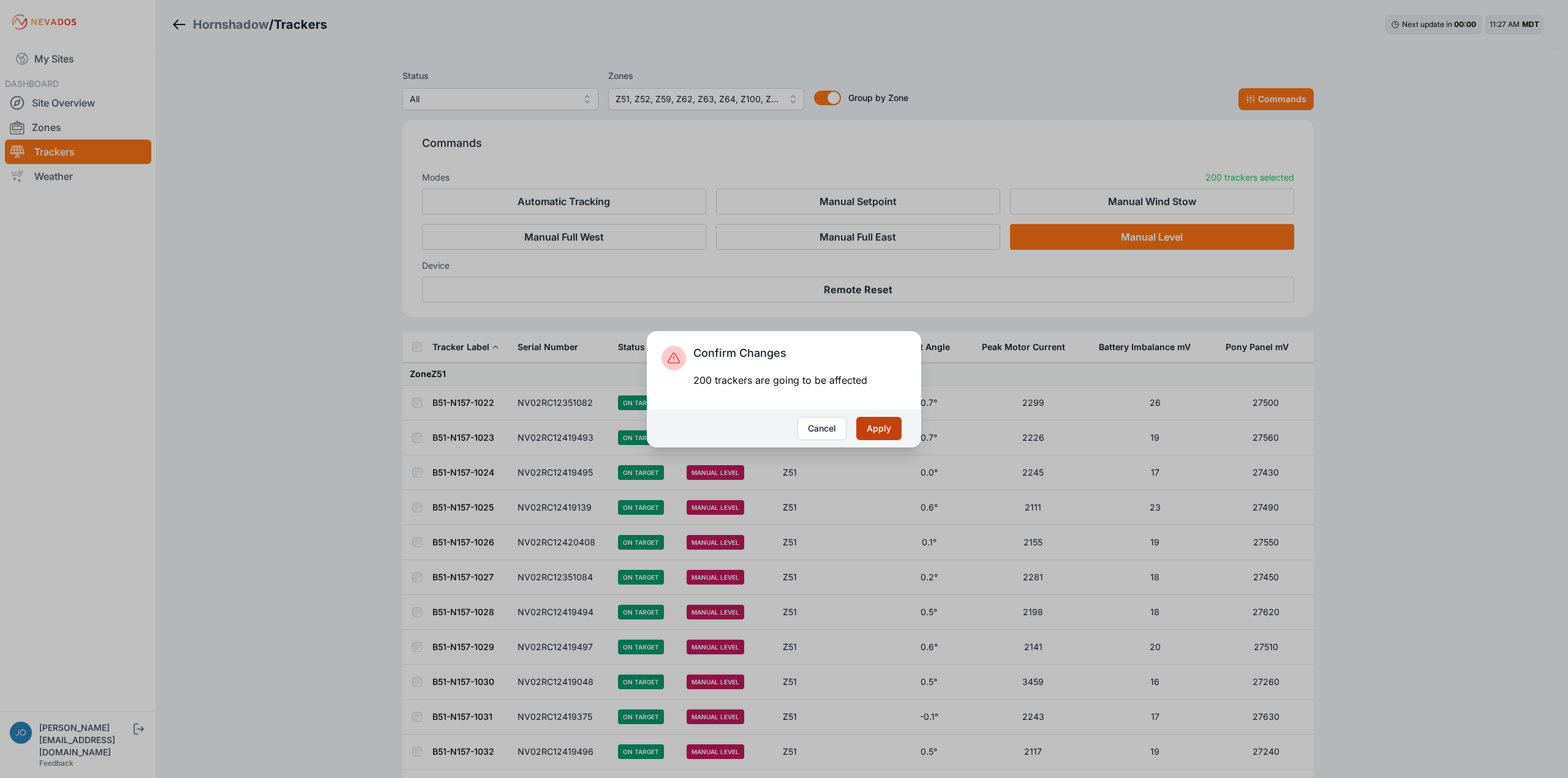
click at [884, 428] on button "Apply" at bounding box center [878, 428] width 45 height 23
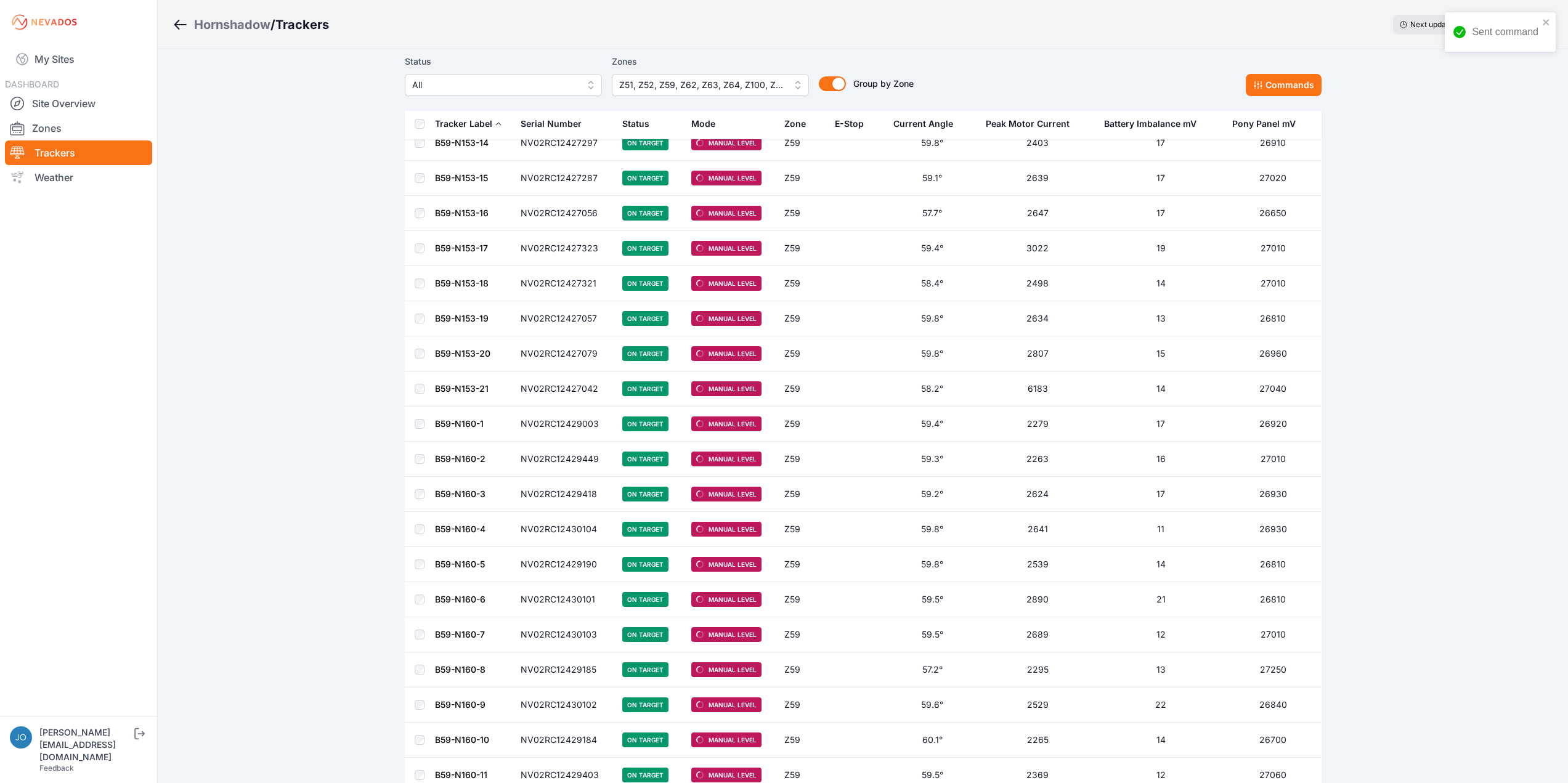
scroll to position [6605, 0]
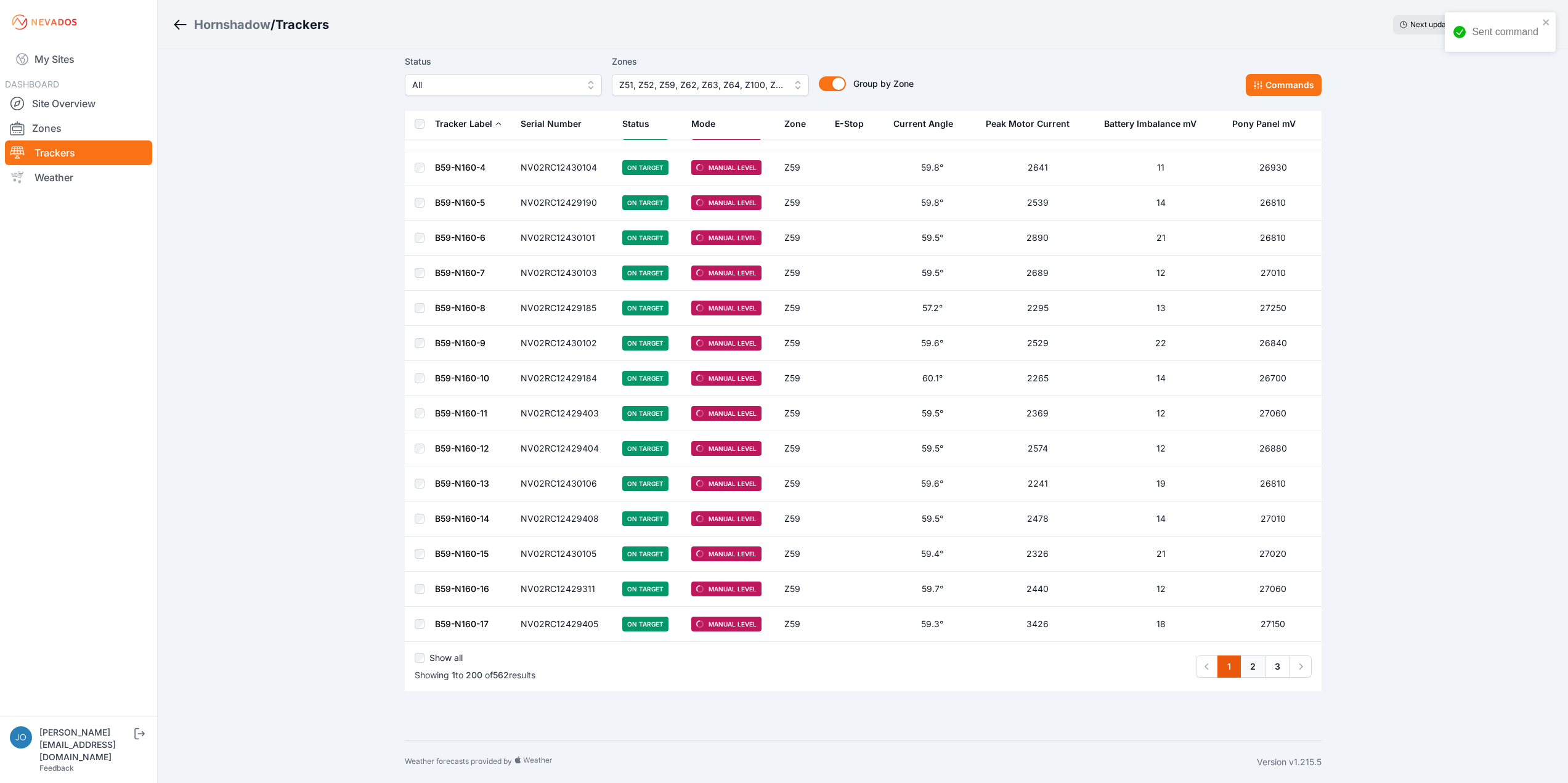
click at [1256, 663] on link "2" at bounding box center [1253, 667] width 26 height 22
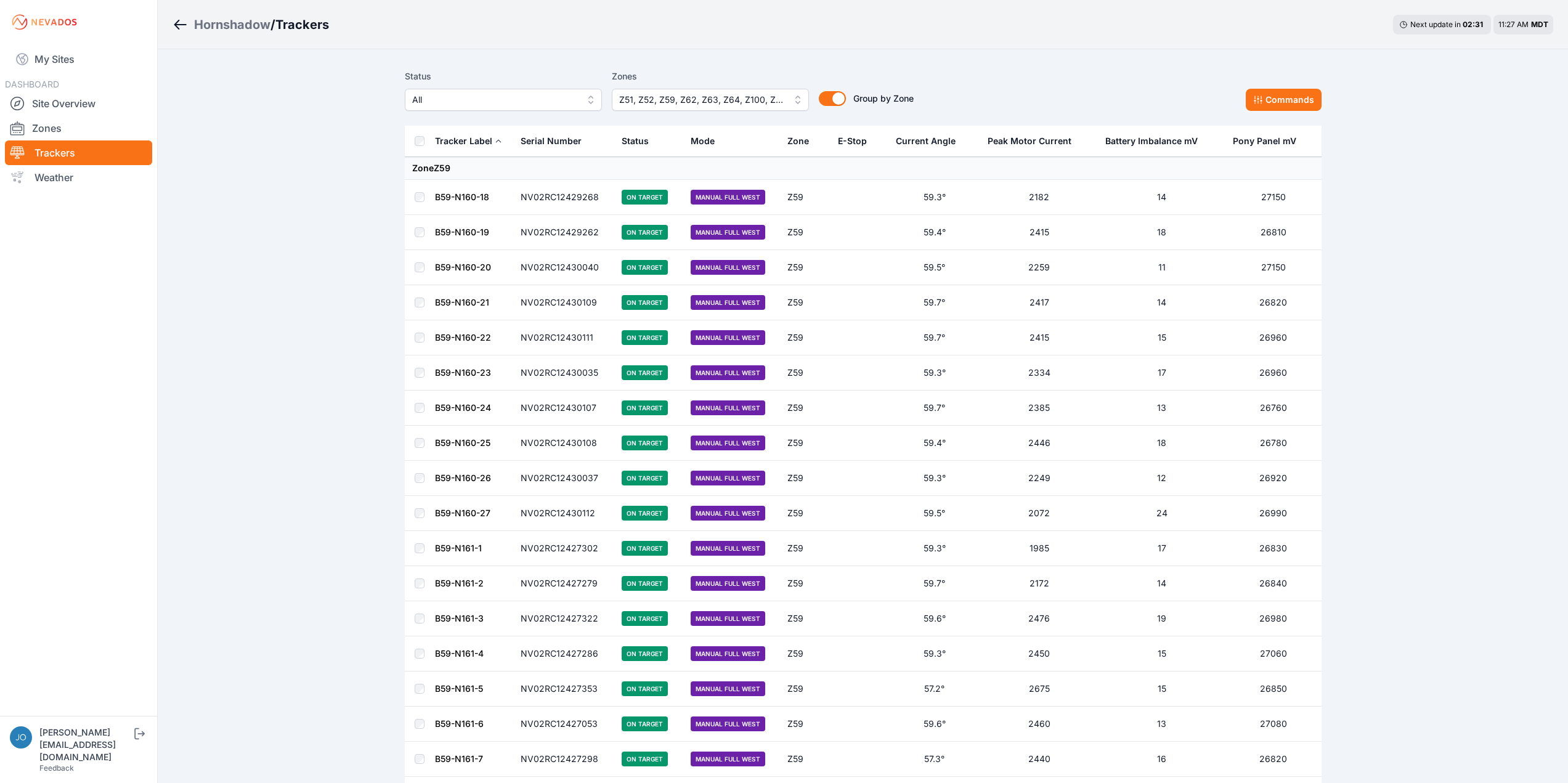
click at [425, 141] on th at bounding box center [419, 141] width 30 height 32
click at [1297, 96] on button "Commands" at bounding box center [1283, 100] width 76 height 22
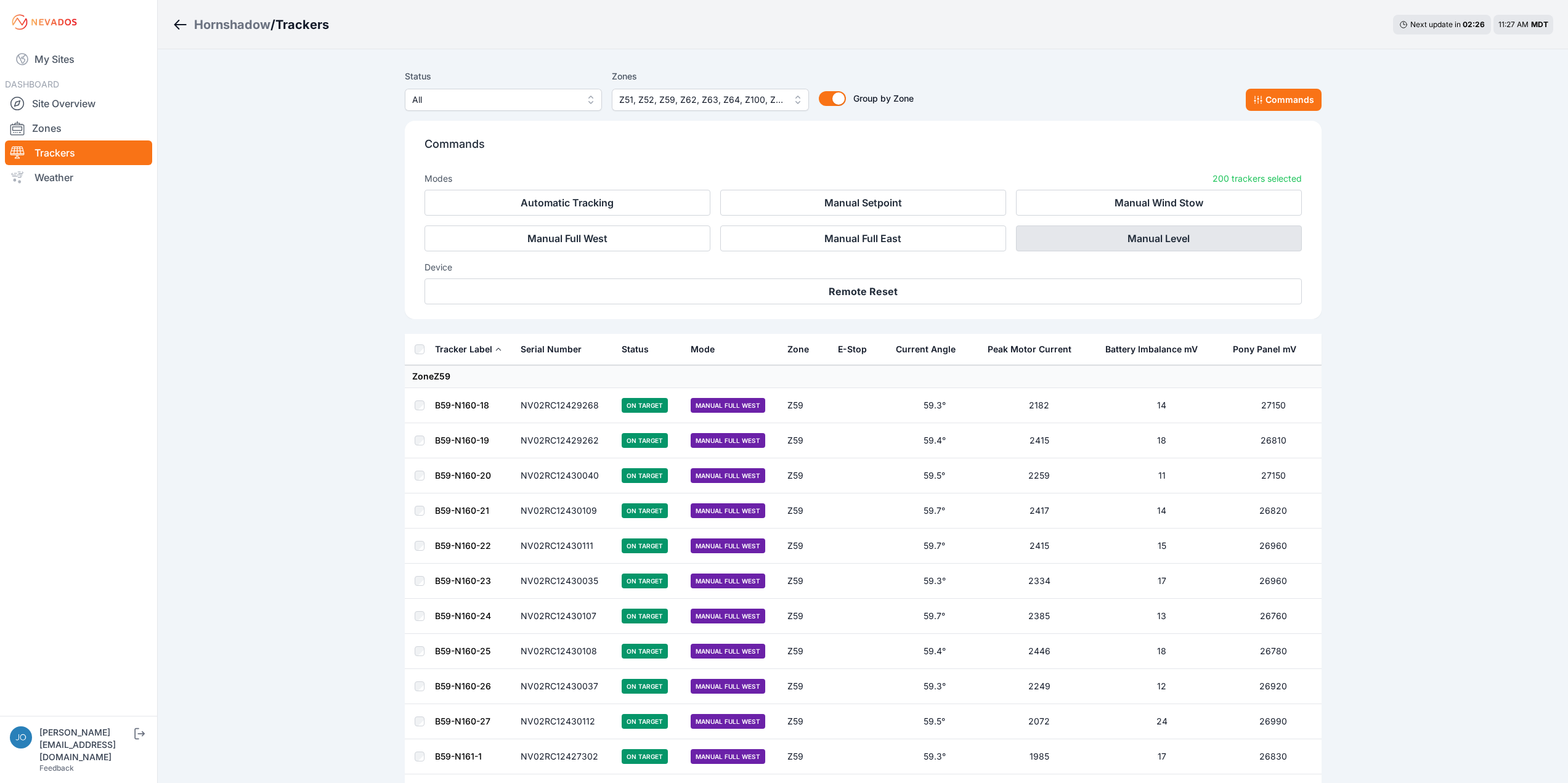
click at [1129, 239] on button "Manual Level" at bounding box center [1159, 238] width 286 height 26
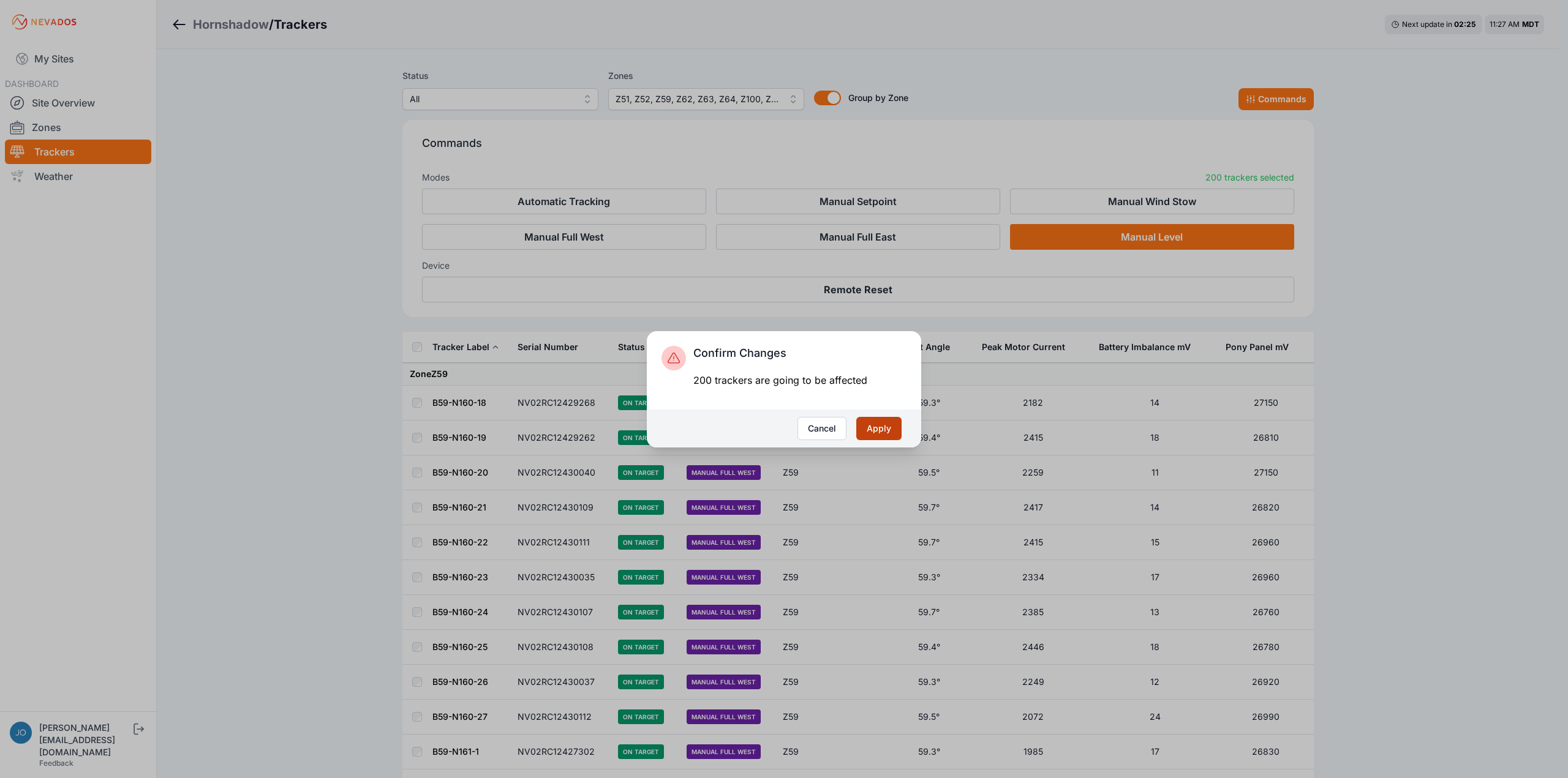
click at [888, 432] on button "Apply" at bounding box center [878, 428] width 45 height 23
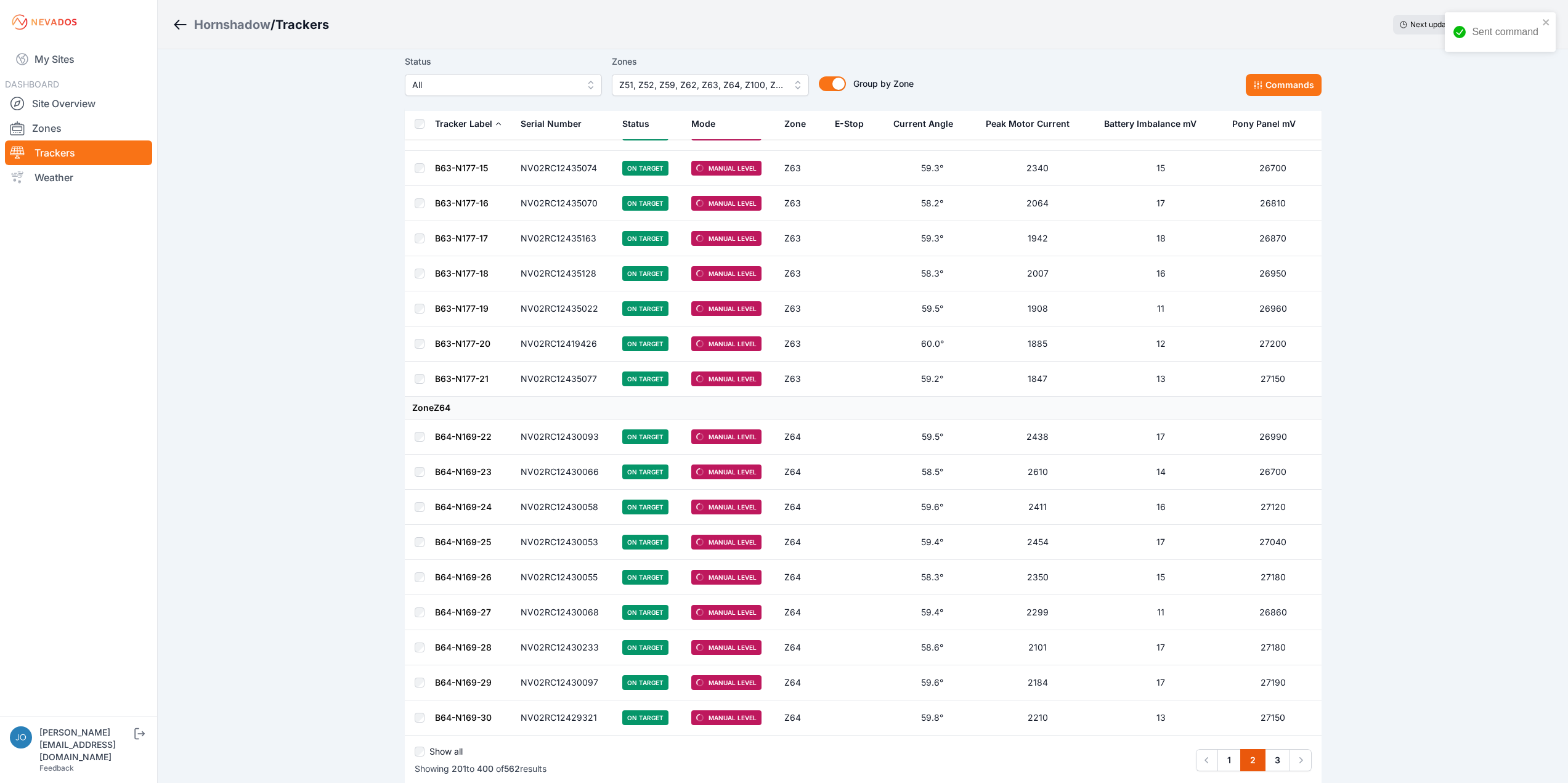
scroll to position [6628, 0]
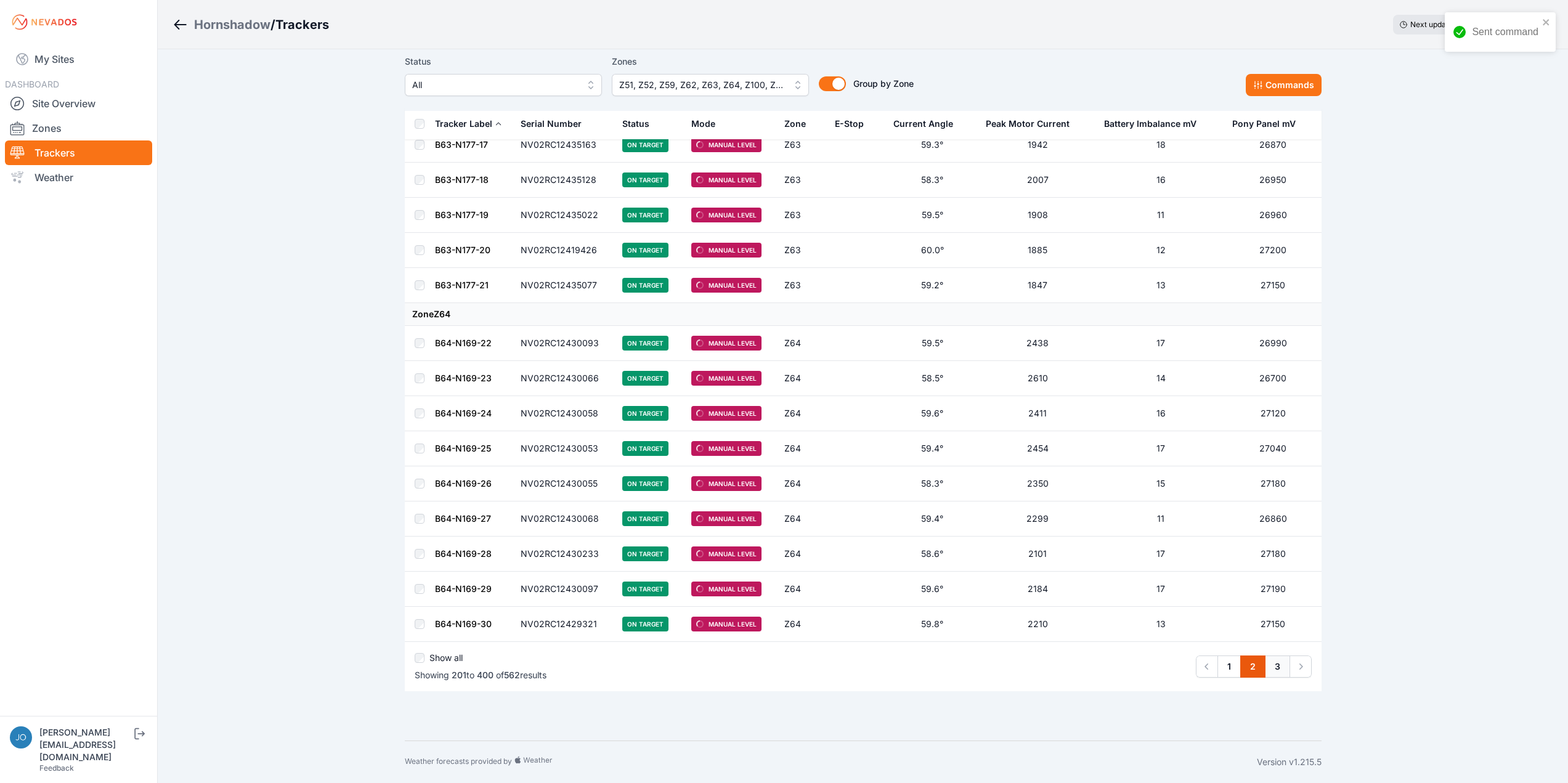
click at [1280, 662] on link "3" at bounding box center [1278, 667] width 26 height 22
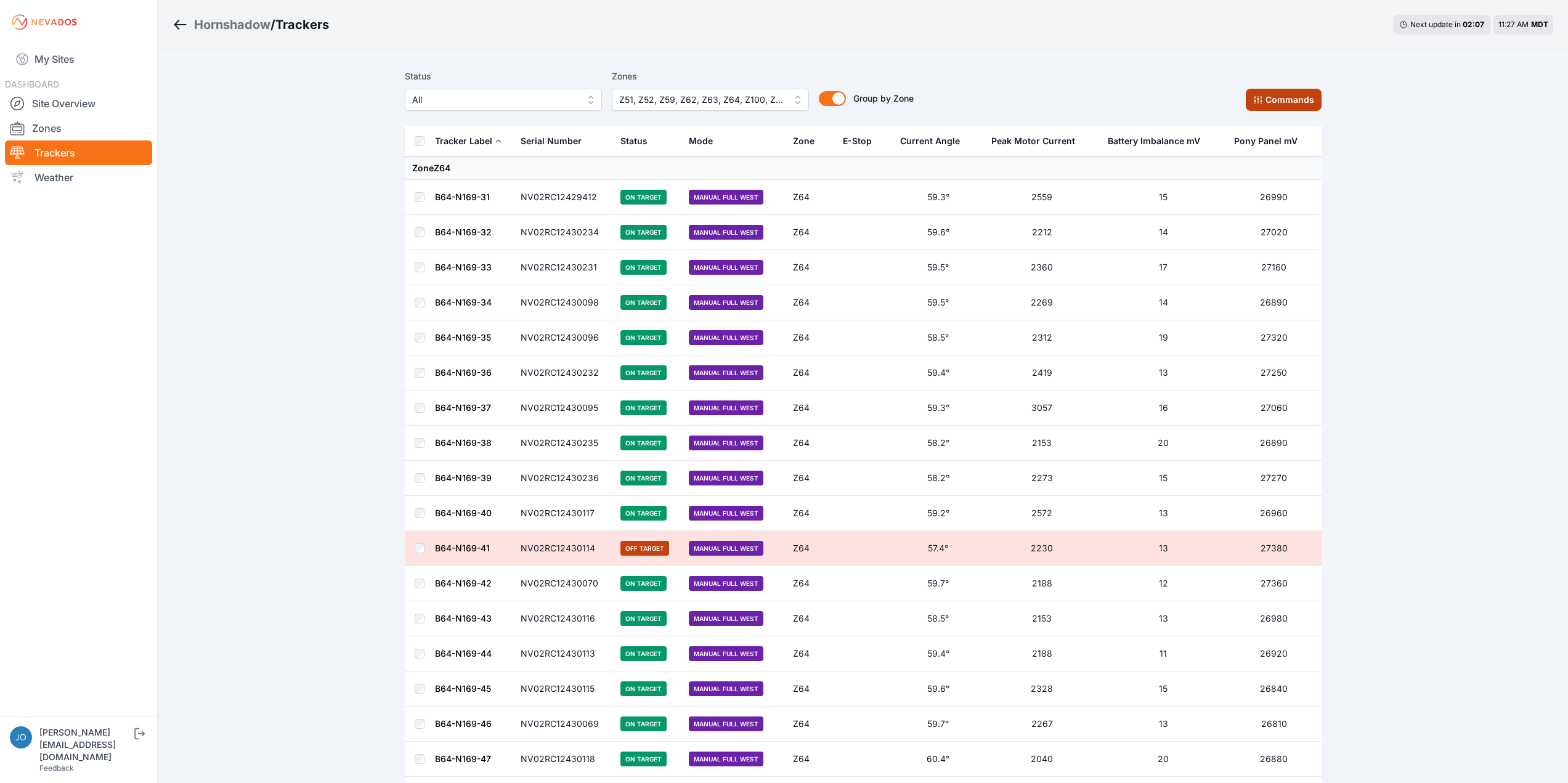
click at [1276, 98] on button "Commands" at bounding box center [1283, 100] width 76 height 22
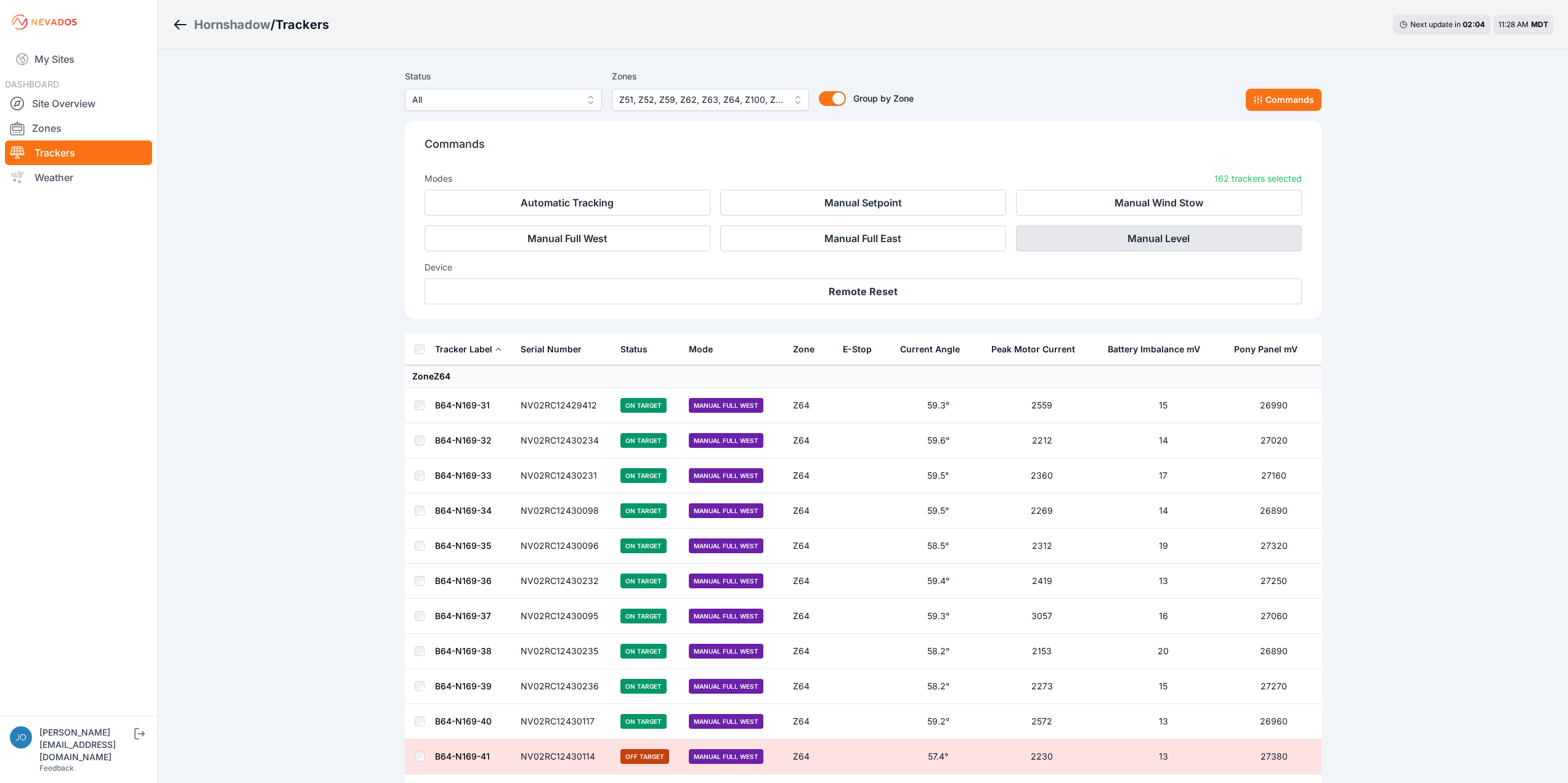
click at [1132, 238] on button "Manual Level" at bounding box center [1159, 238] width 286 height 26
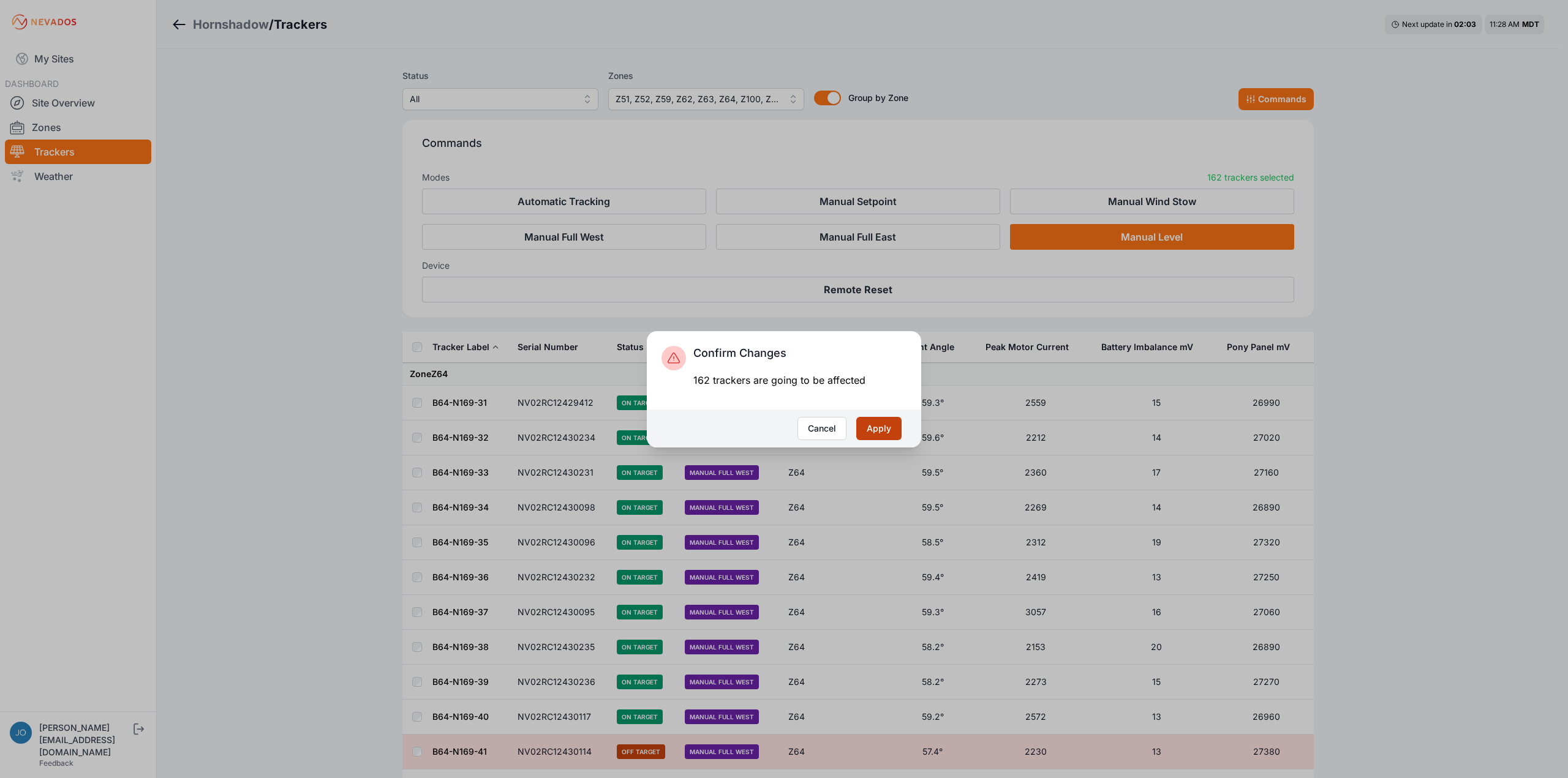
click at [869, 429] on button "Apply" at bounding box center [878, 428] width 45 height 23
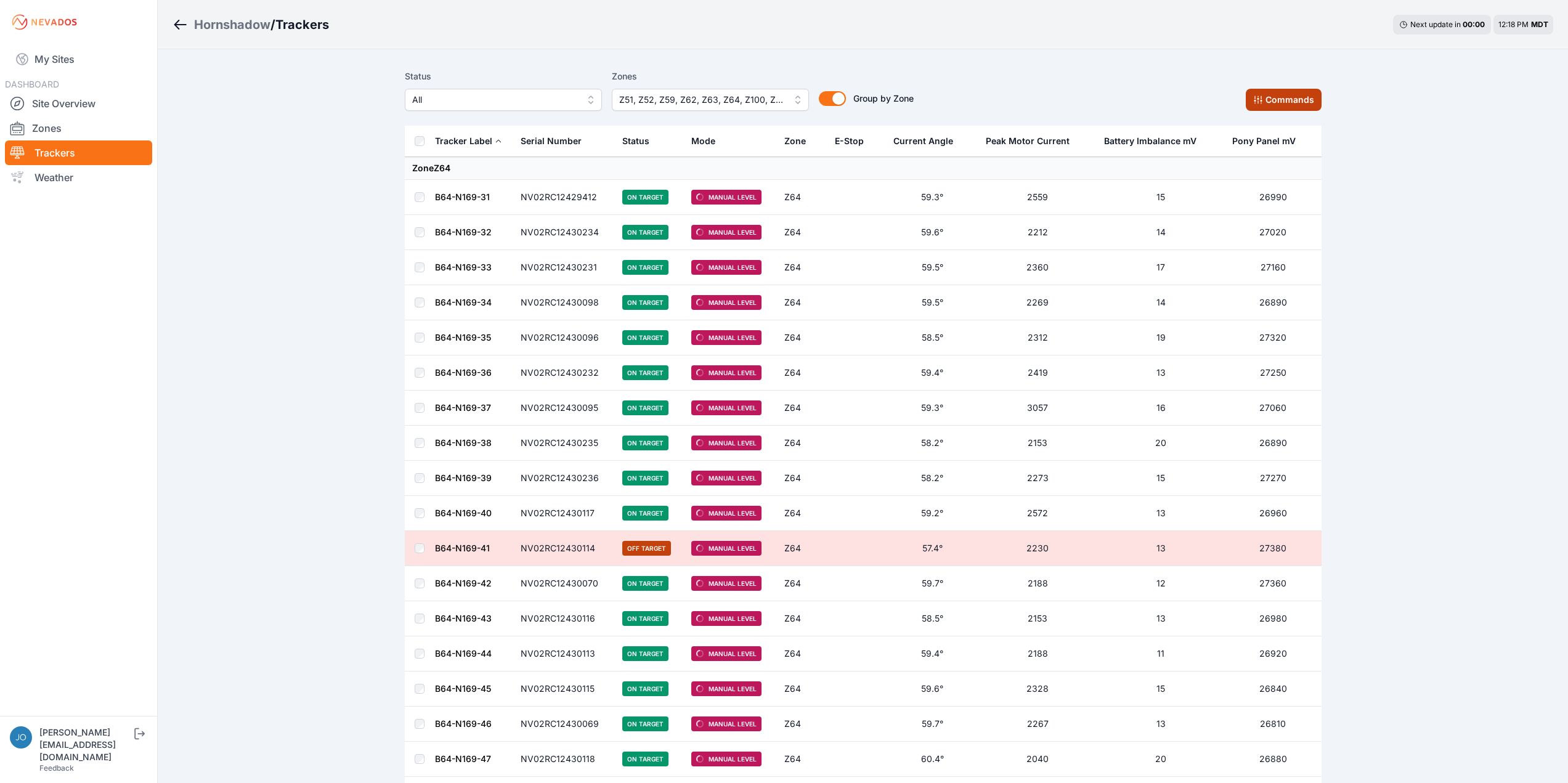
click at [1300, 100] on button "Commands" at bounding box center [1283, 100] width 76 height 22
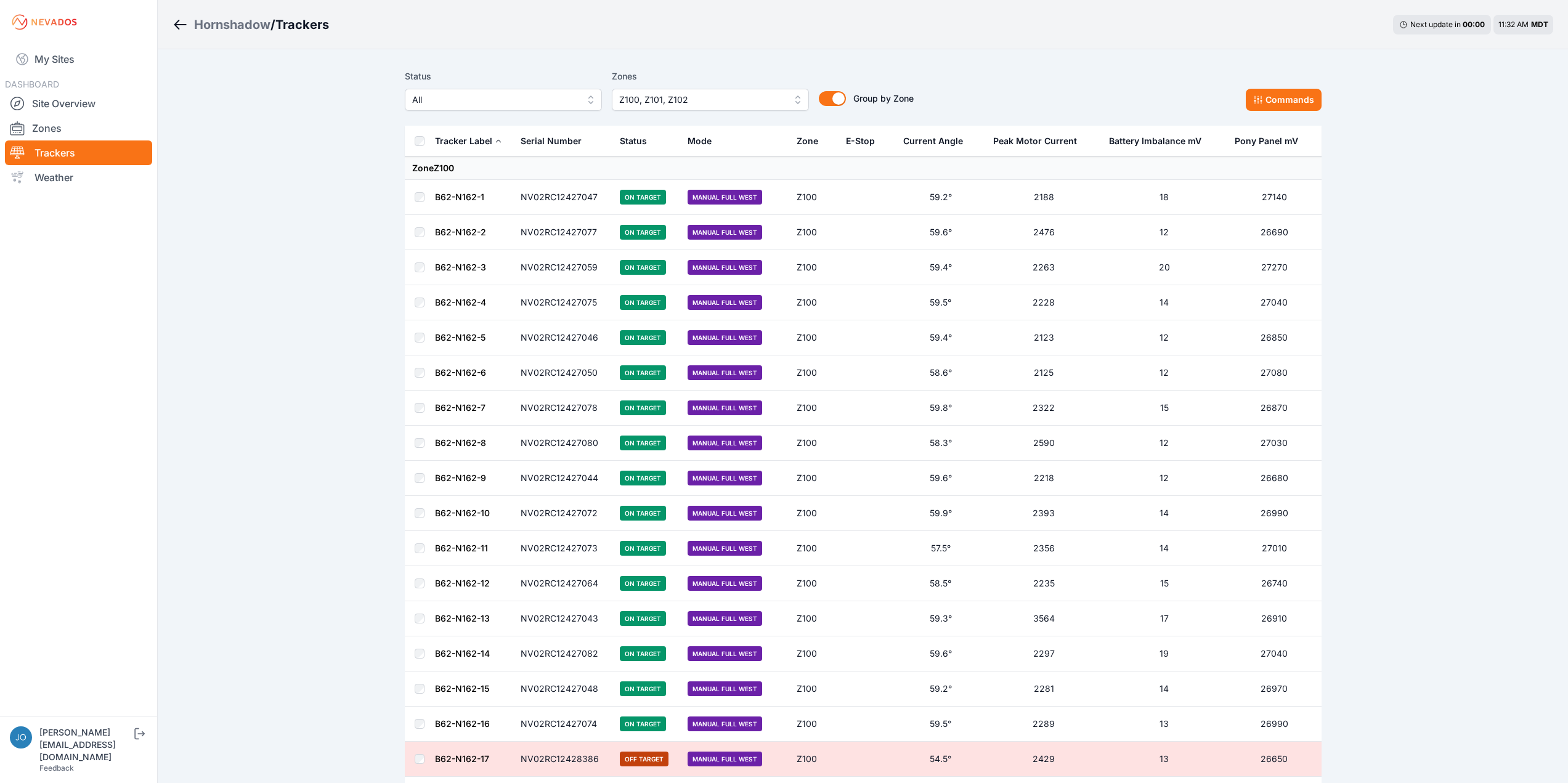
scroll to position [2012, 0]
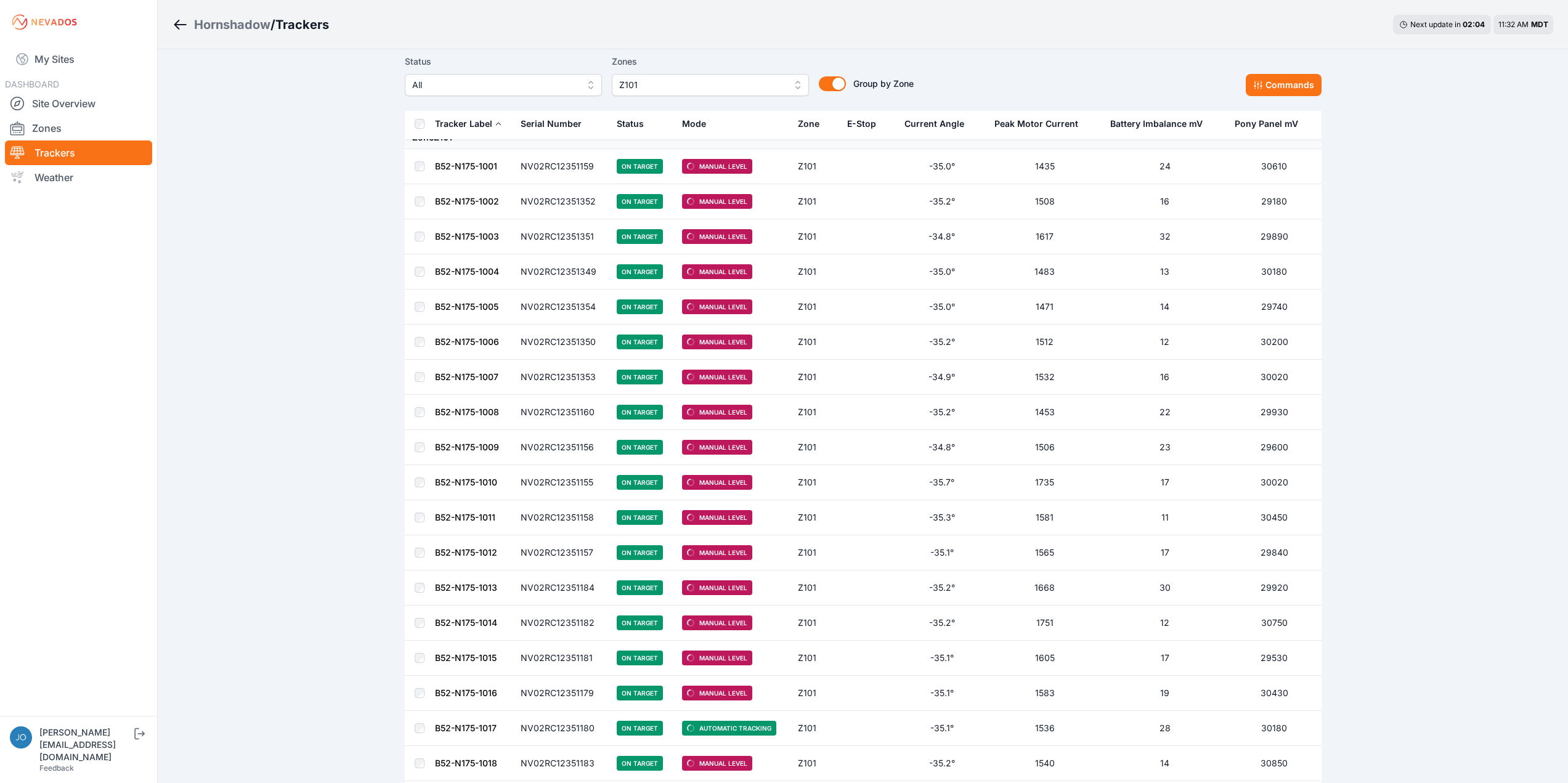
scroll to position [30, 0]
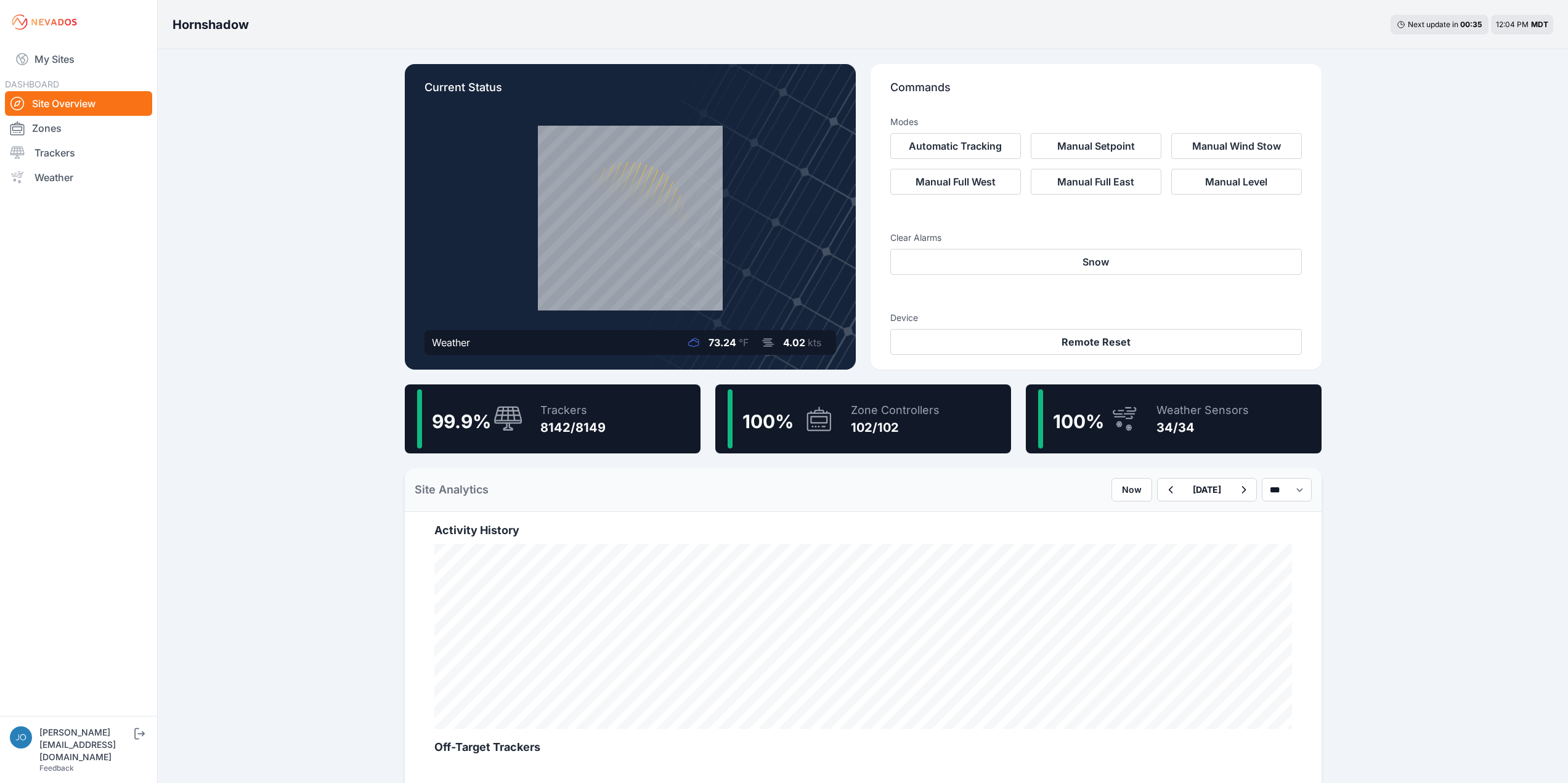
drag, startPoint x: 55, startPoint y: 147, endPoint x: 0, endPoint y: 489, distance: 346.4
click at [55, 147] on link "Trackers" at bounding box center [79, 152] width 147 height 25
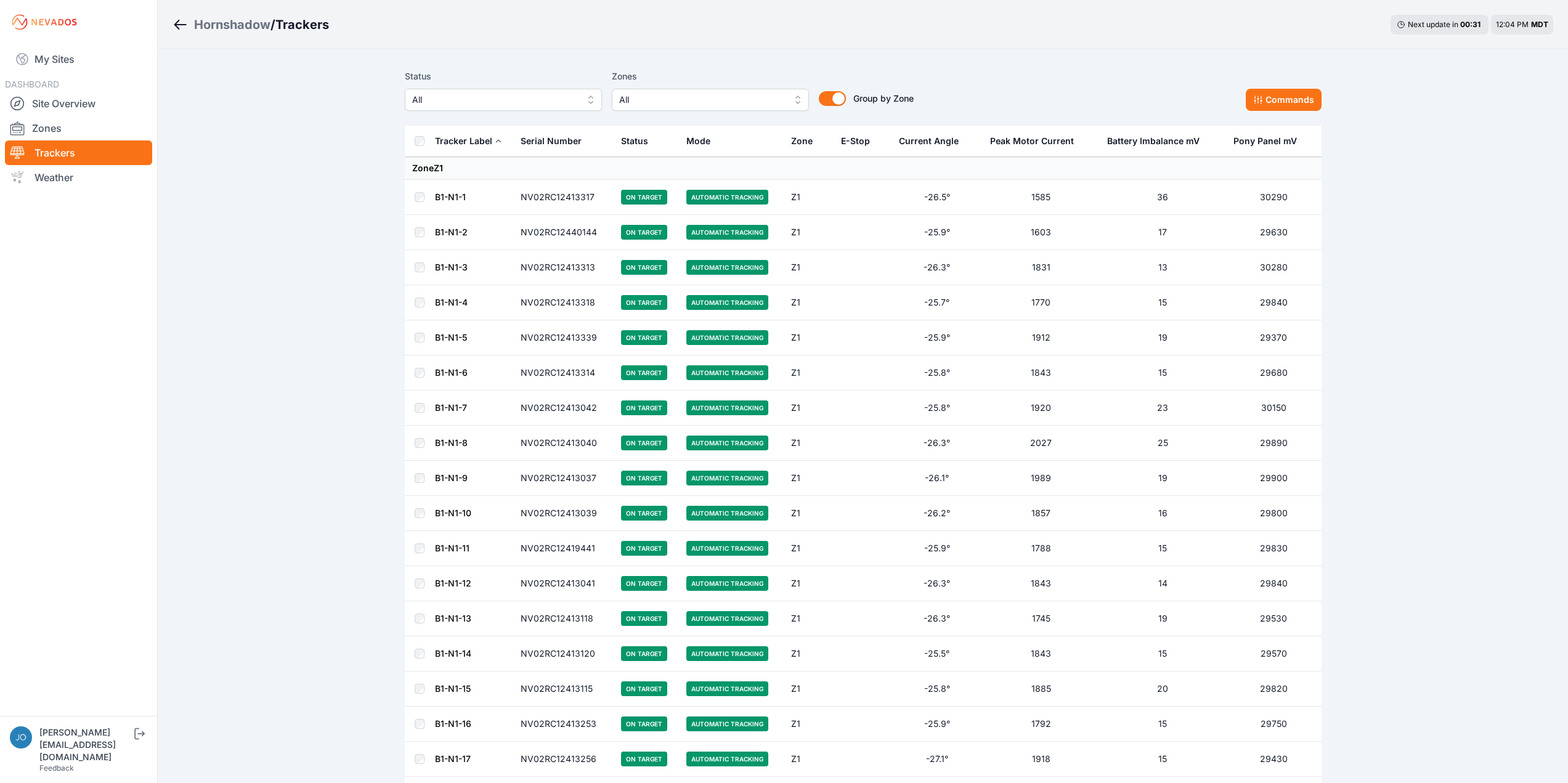
click at [632, 100] on span "All" at bounding box center [701, 99] width 165 height 15
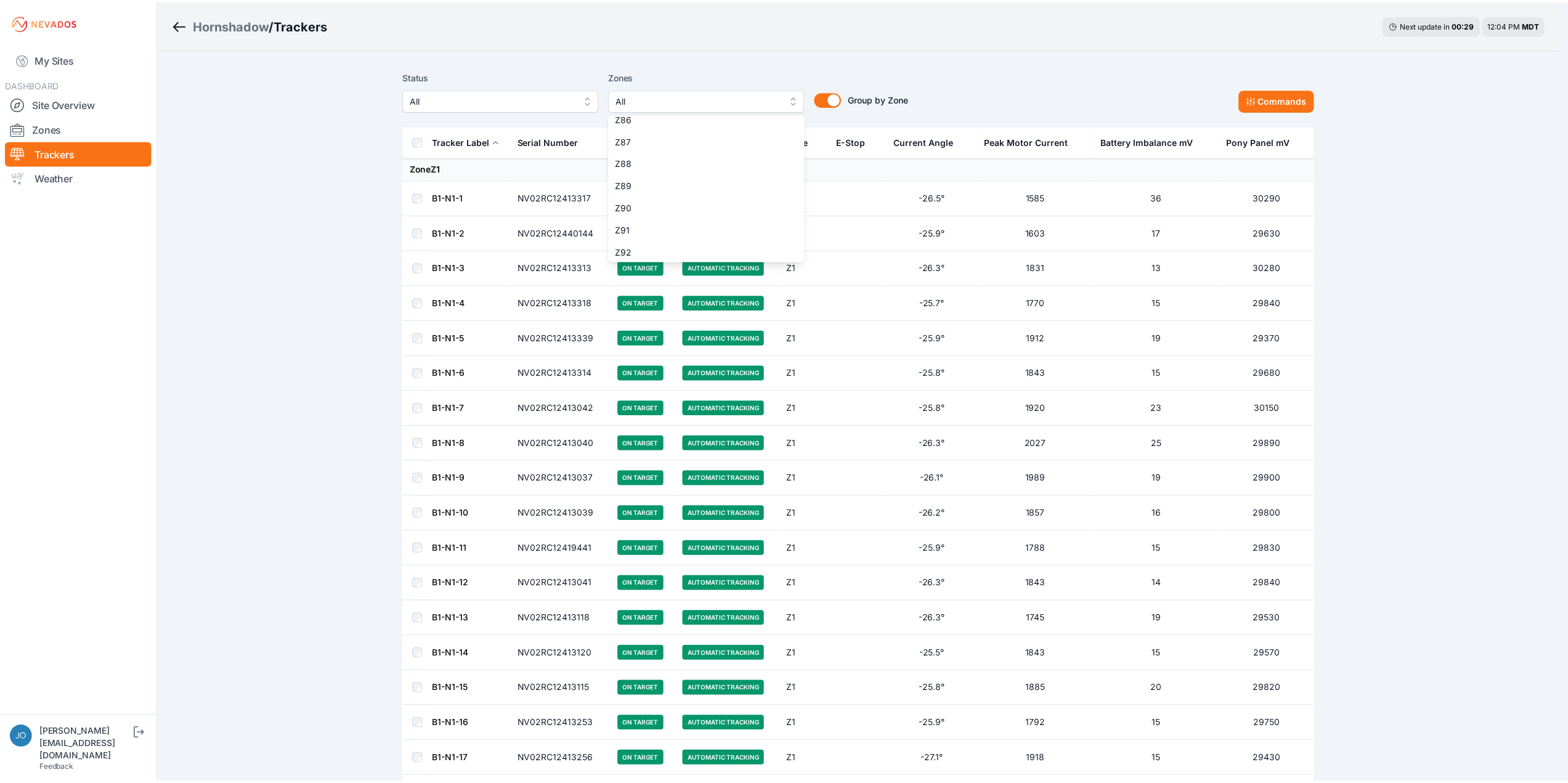
scroll to position [2119, 0]
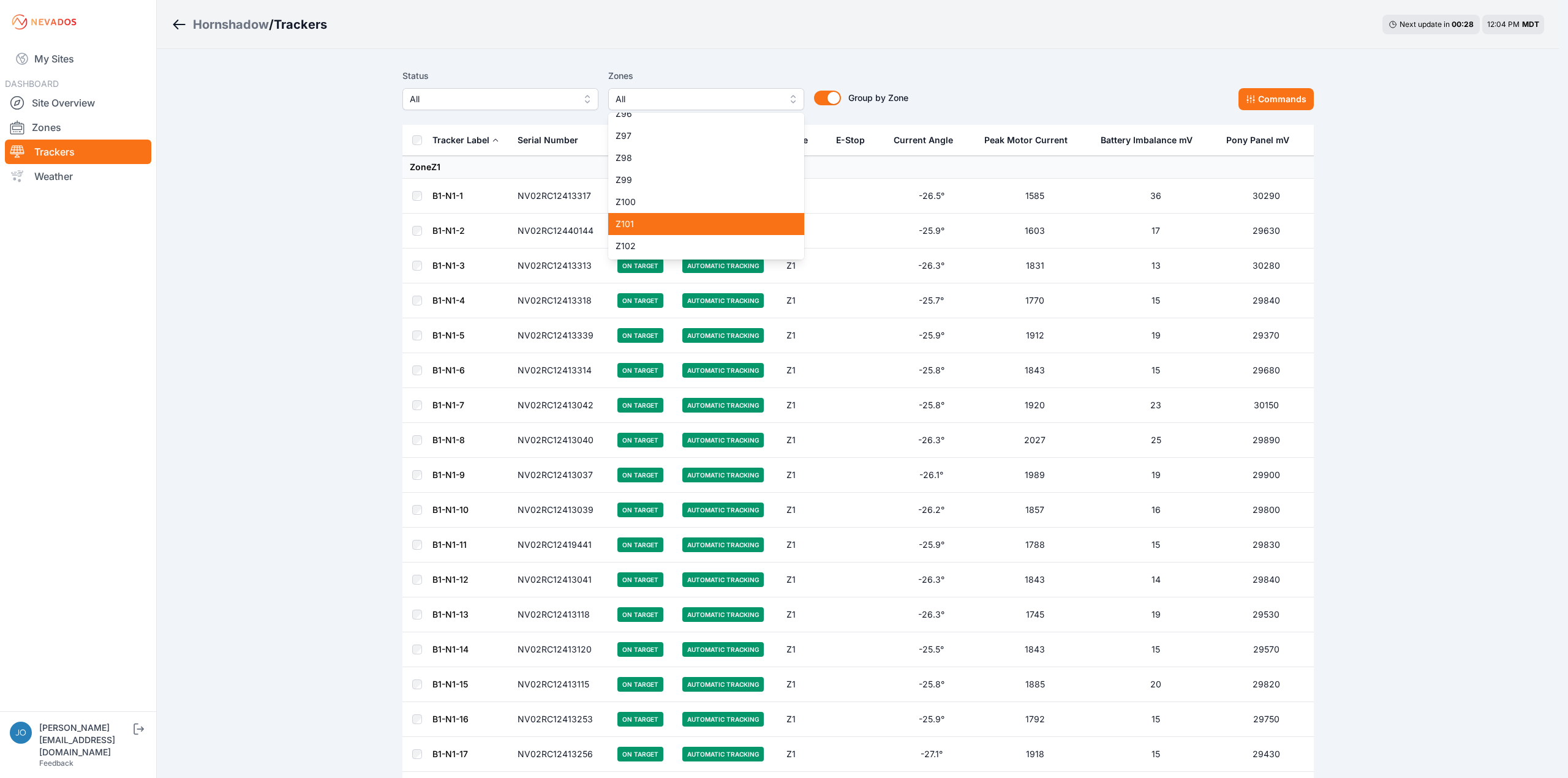
click at [667, 222] on span "Z101" at bounding box center [698, 224] width 167 height 12
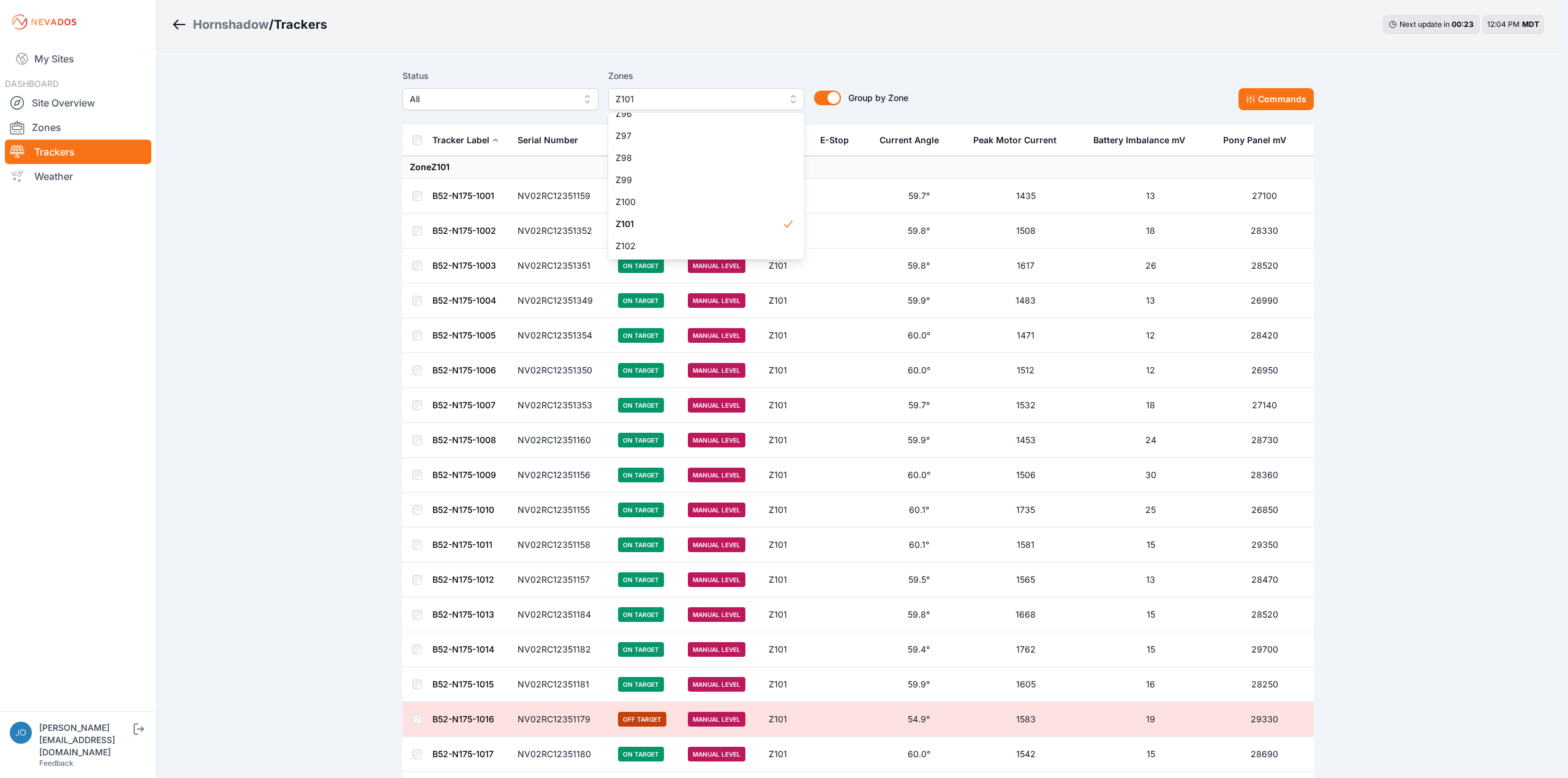
click at [313, 253] on div "Hornshadow / Trackers Next update in 00 : 23 12:04 PM MDT Status All Zones Z101…" at bounding box center [779, 464] width 1559 height 929
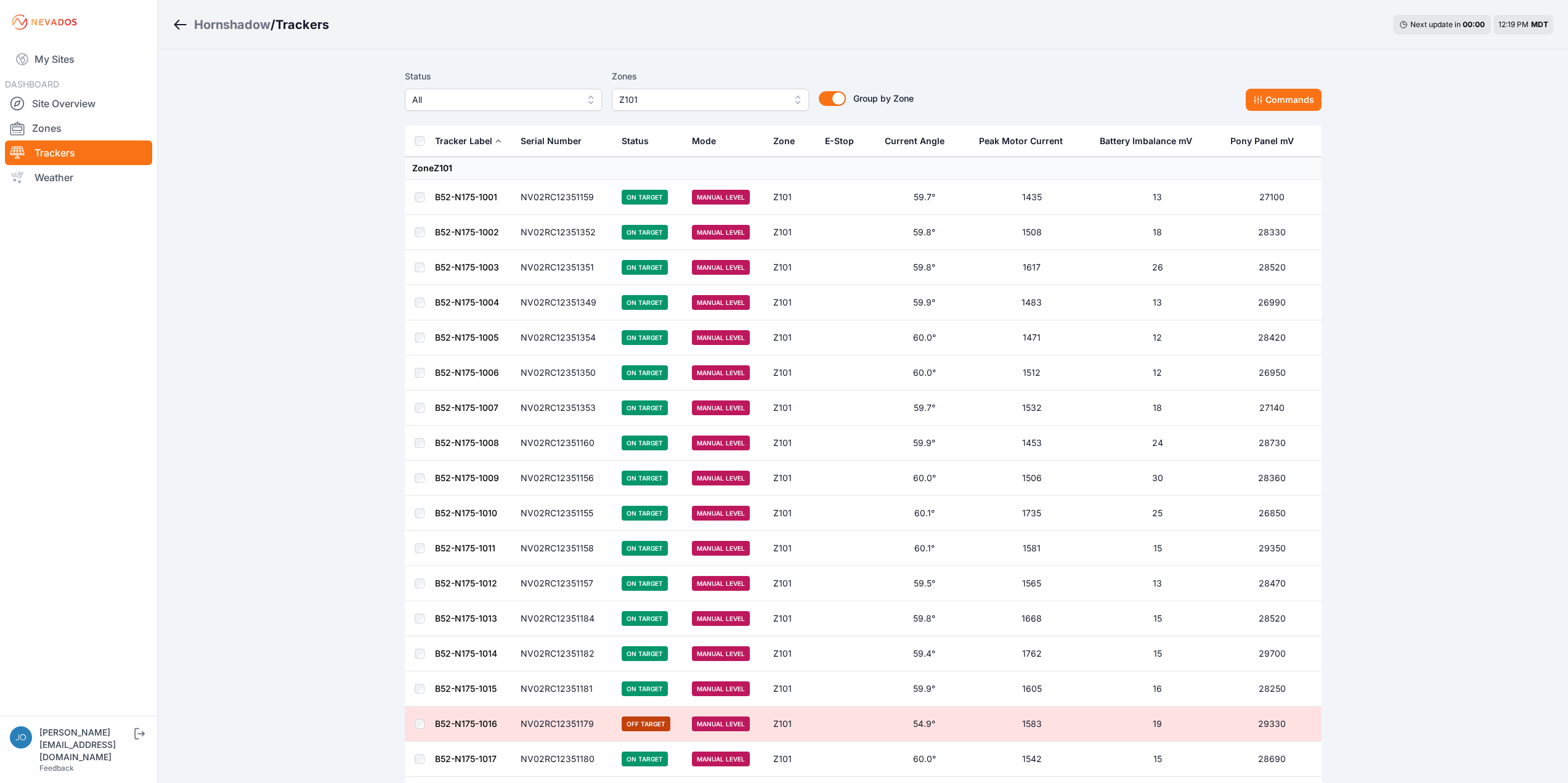
click at [480, 199] on link "B52-N175-1001" at bounding box center [466, 197] width 62 height 10
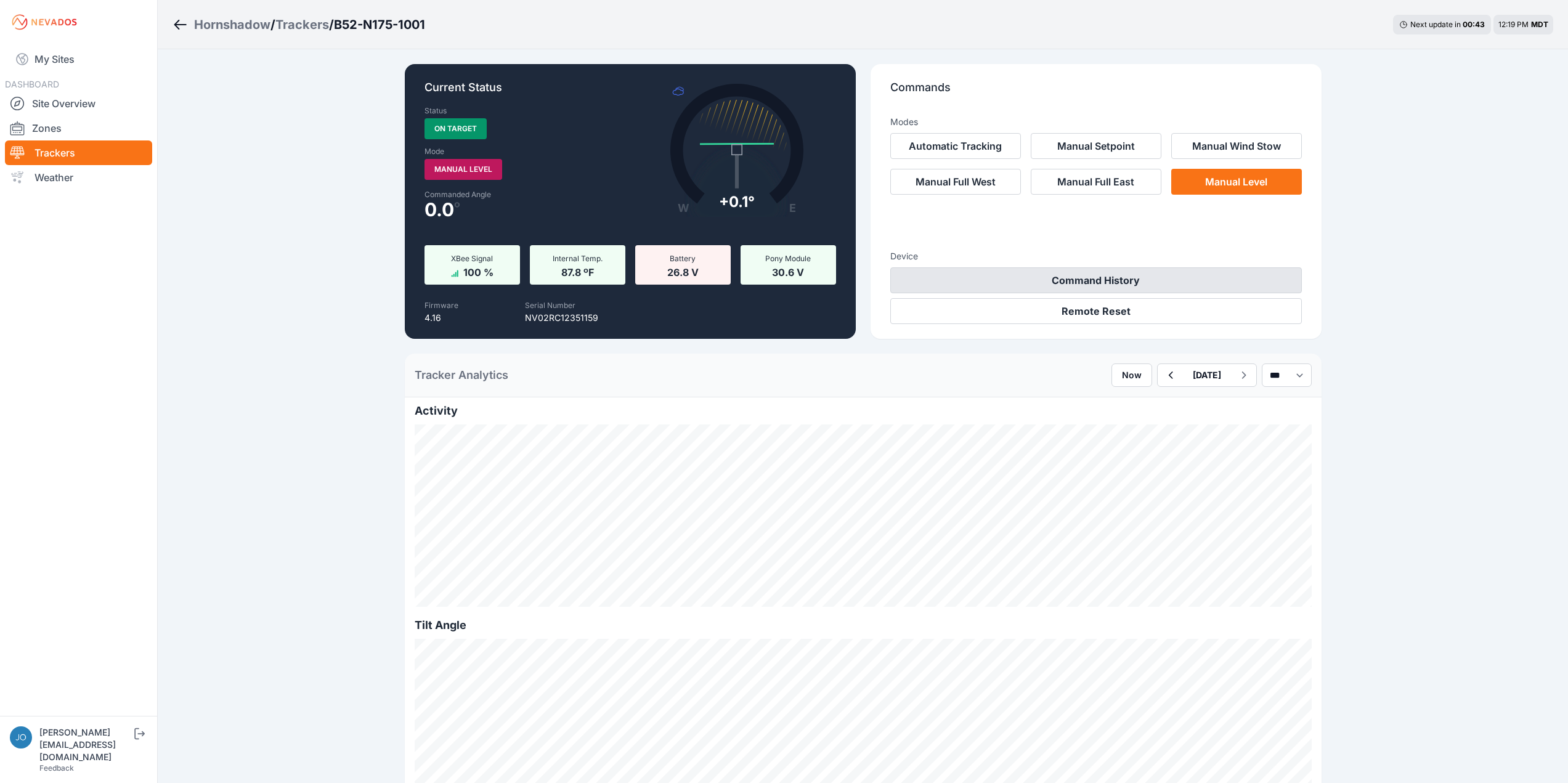
click at [1173, 280] on button "Command History" at bounding box center [1096, 280] width 412 height 26
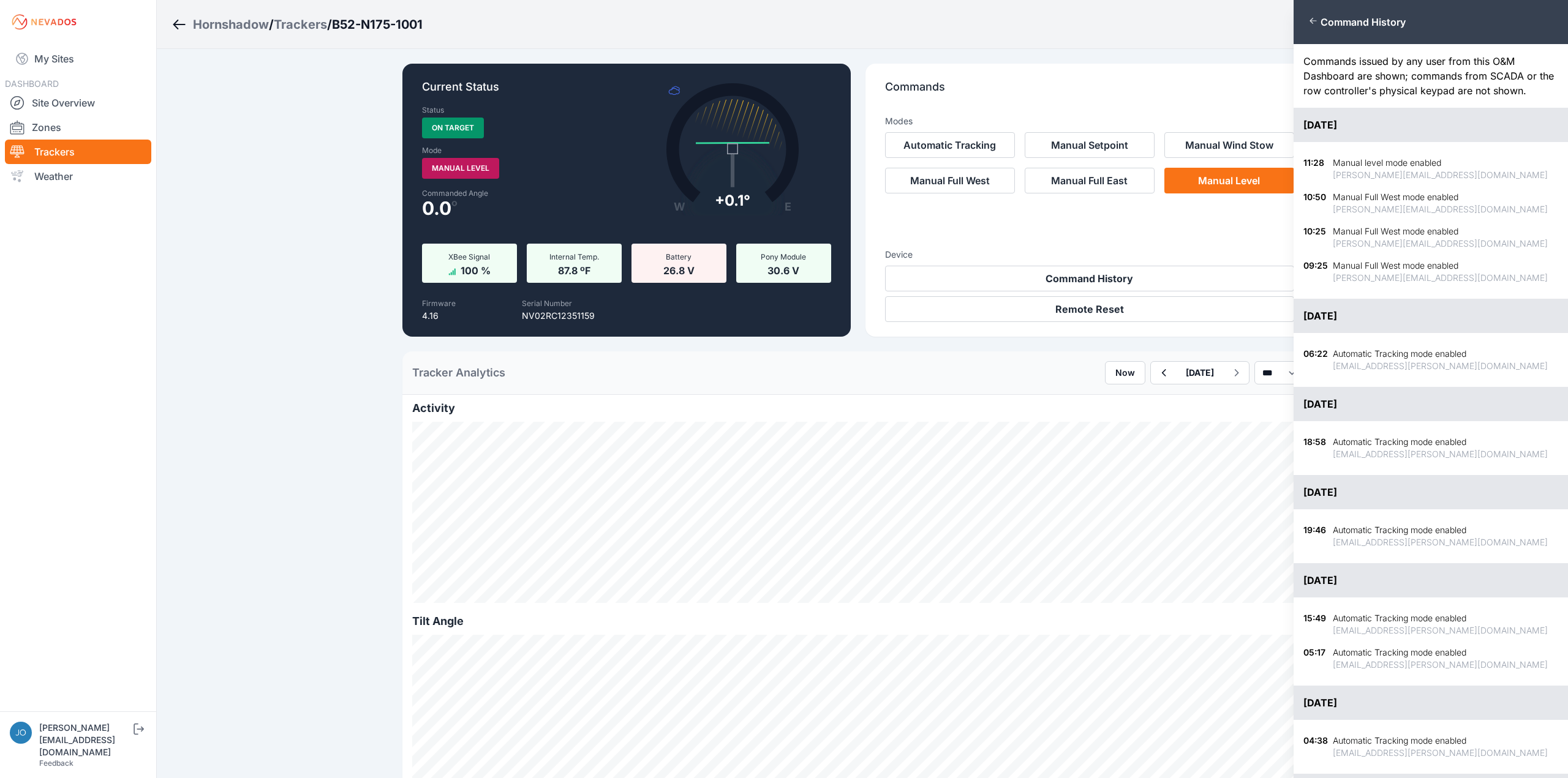
click at [1132, 55] on div "Close panel Command History Commands issued by any user from this O&M Dashboard…" at bounding box center [784, 389] width 1568 height 778
